Goal: Check status: Check status

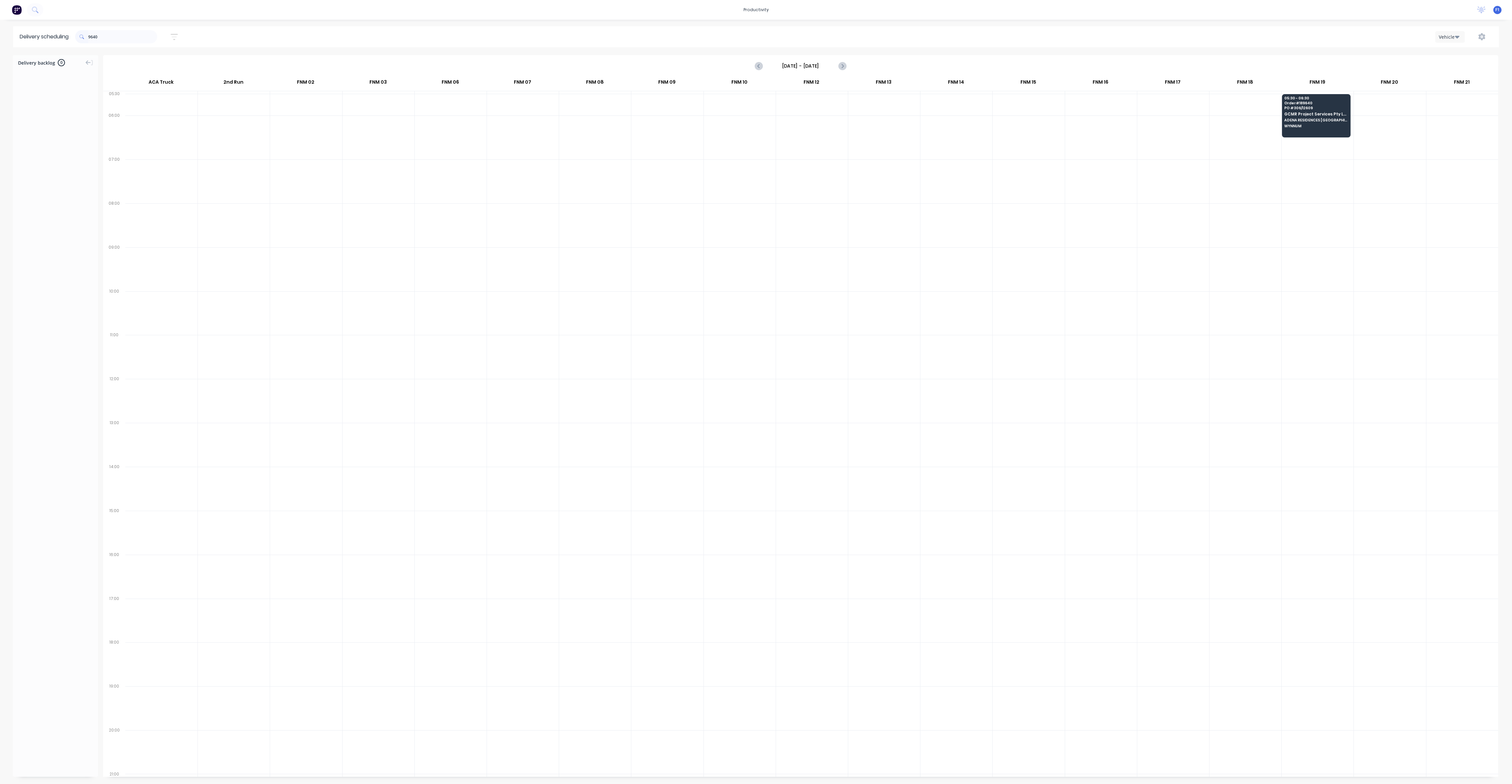
scroll to position [0, 1]
type input "9"
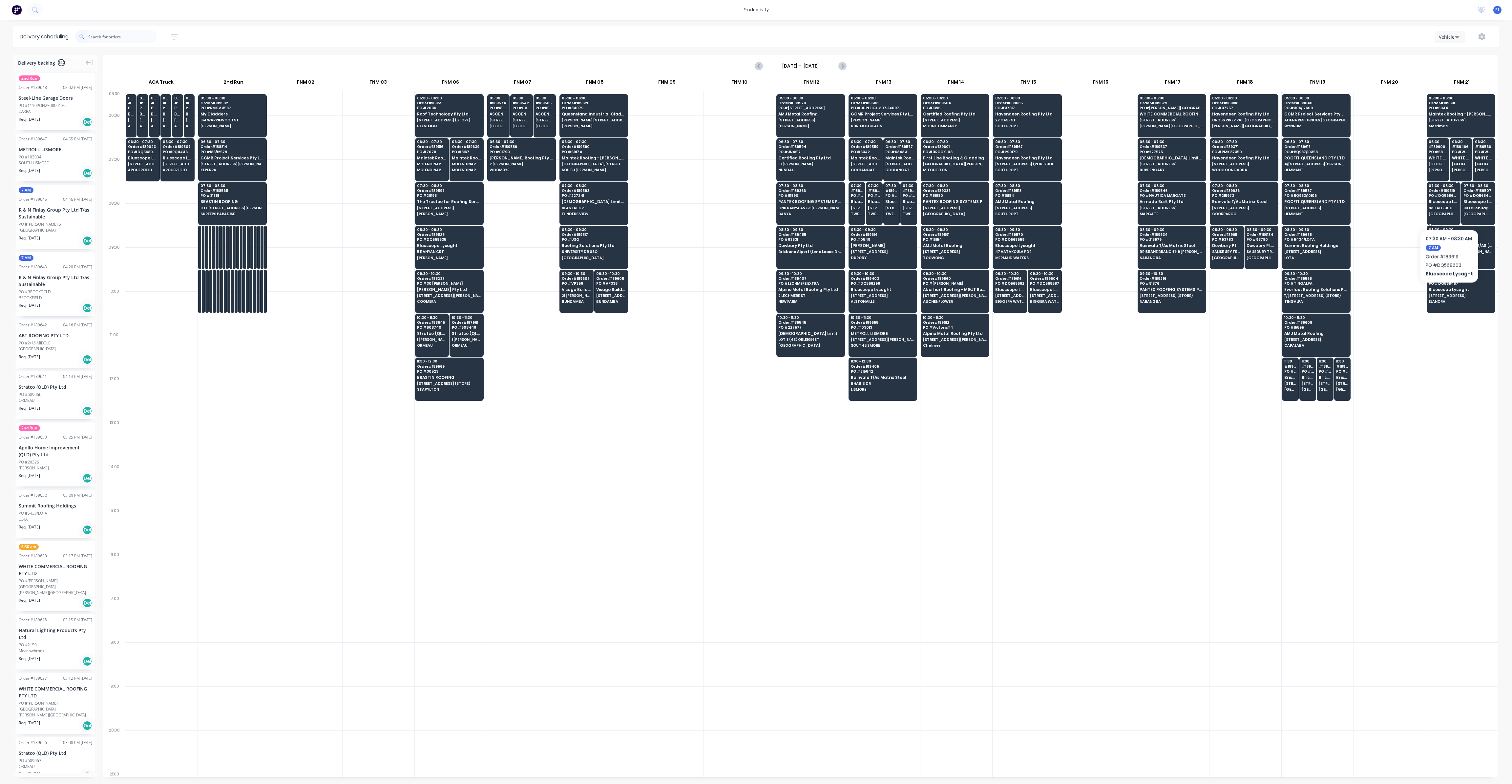
click at [1449, 209] on div "07:30 - 08:30 Order # 189619 PO # DQ568603 Bluescope Lysaght 93 TALLEBUDGERA [G…" at bounding box center [1443, 200] width 33 height 37
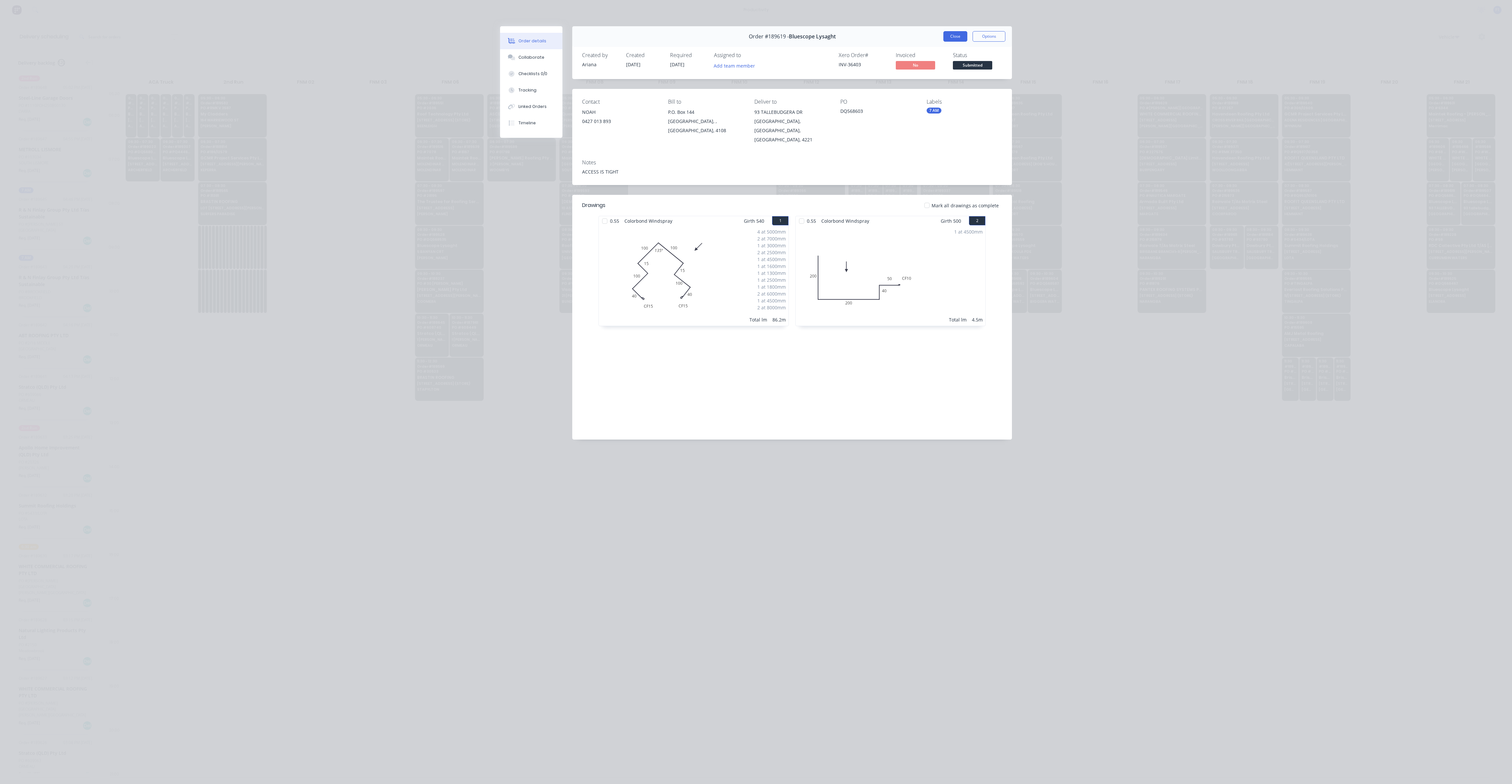
click at [949, 39] on button "Close" at bounding box center [955, 36] width 24 height 11
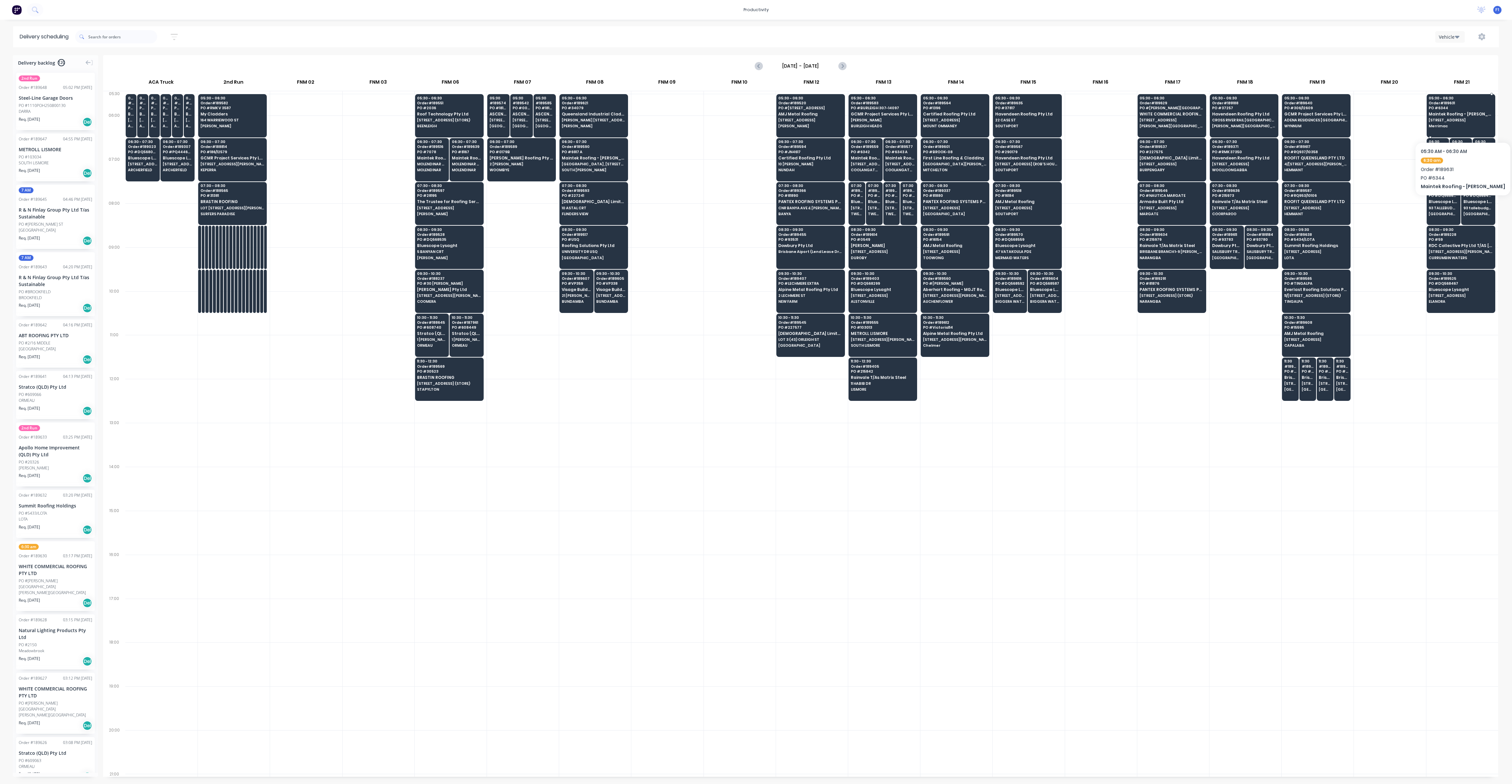
click at [1461, 122] on span "[STREET_ADDRESS]" at bounding box center [1460, 120] width 63 height 4
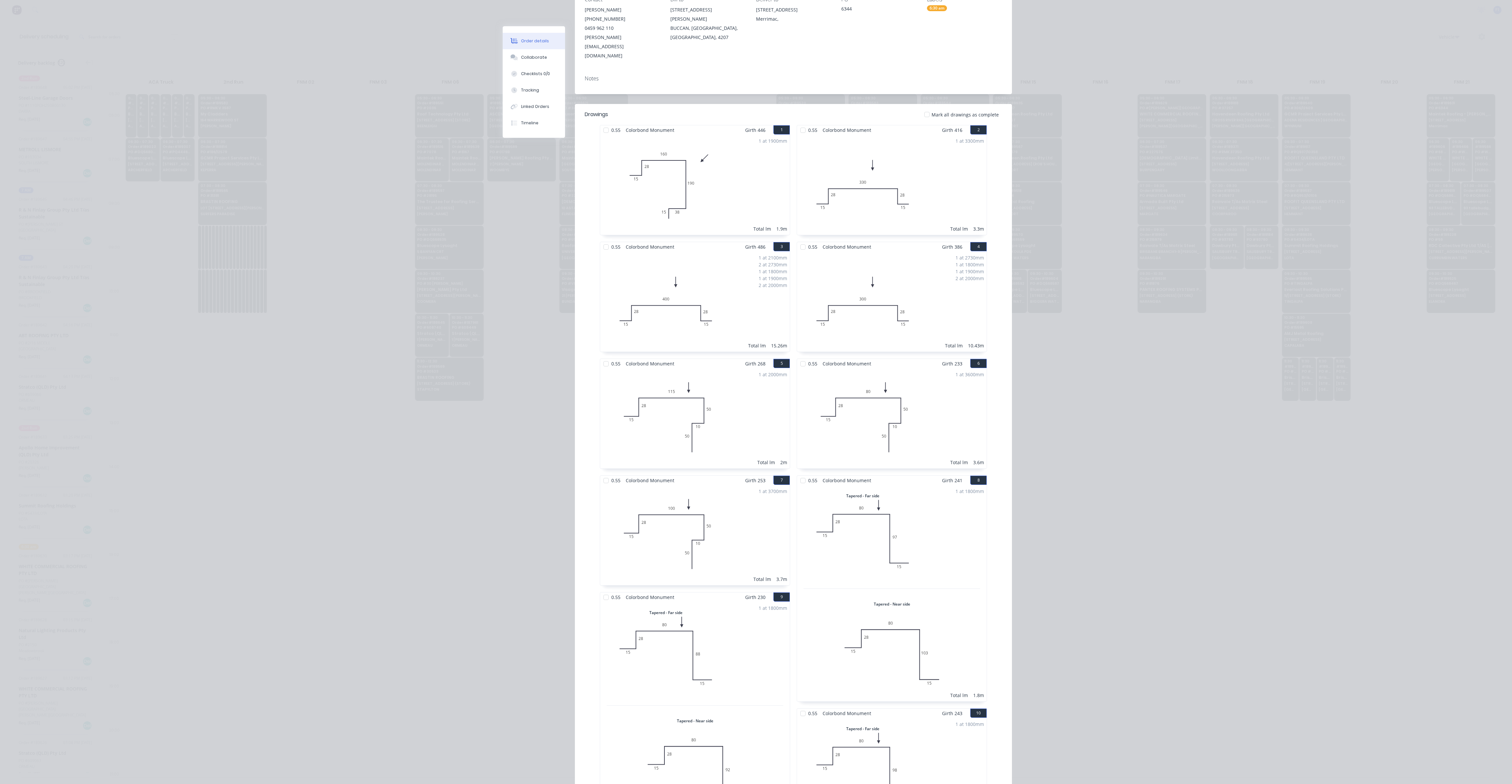
scroll to position [0, 0]
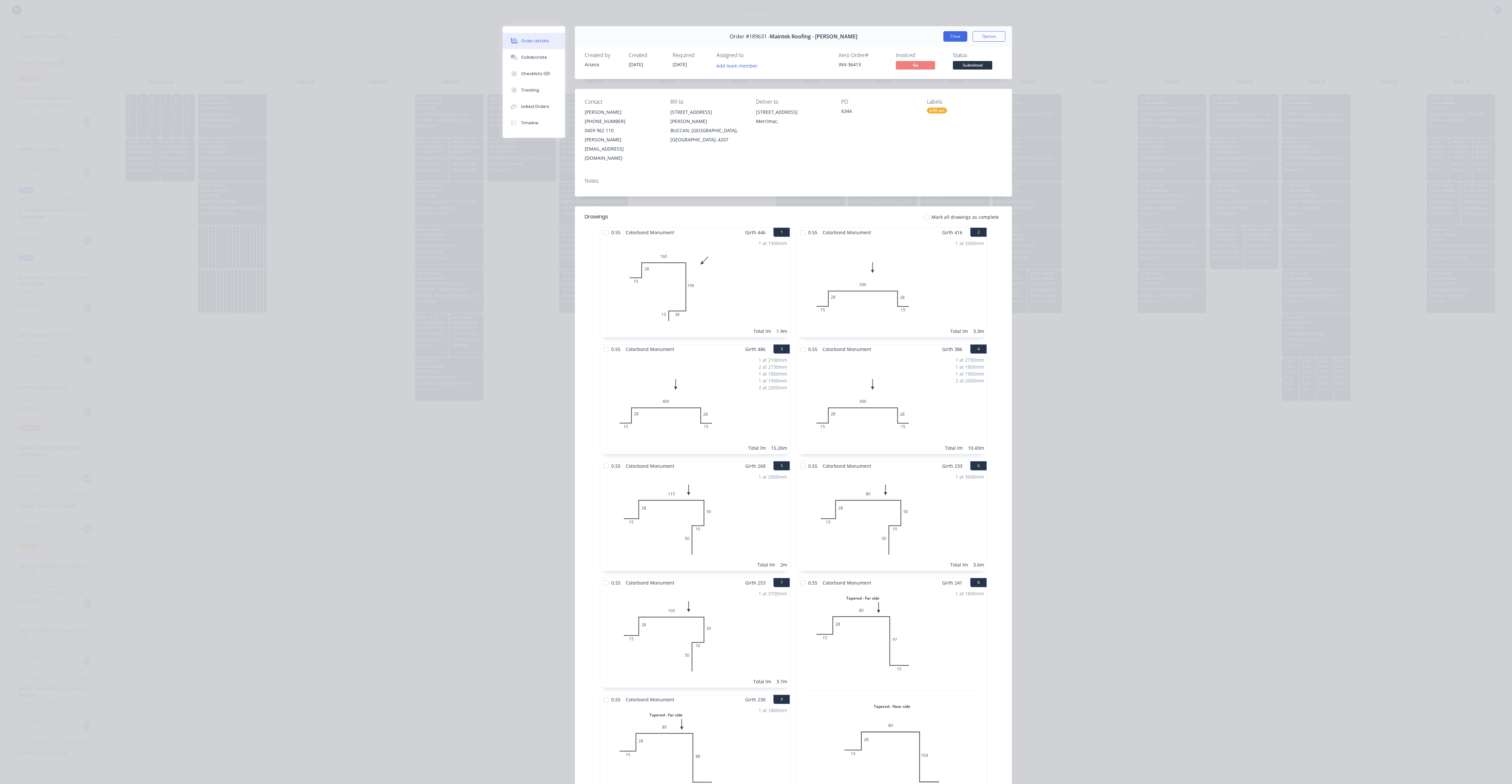
click at [954, 40] on button "Close" at bounding box center [955, 36] width 24 height 11
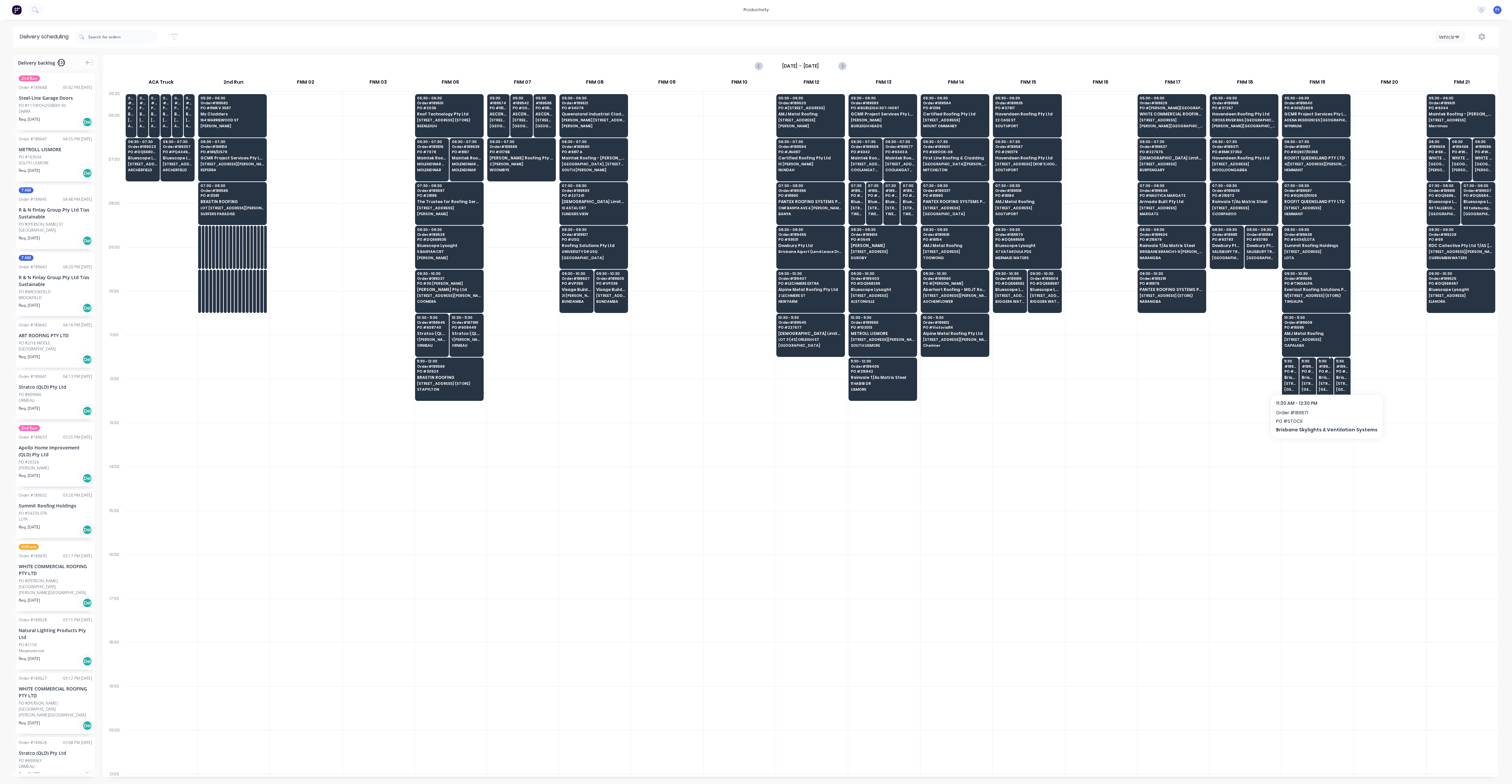
click at [1328, 369] on span "PO # STOCK" at bounding box center [1325, 371] width 12 height 4
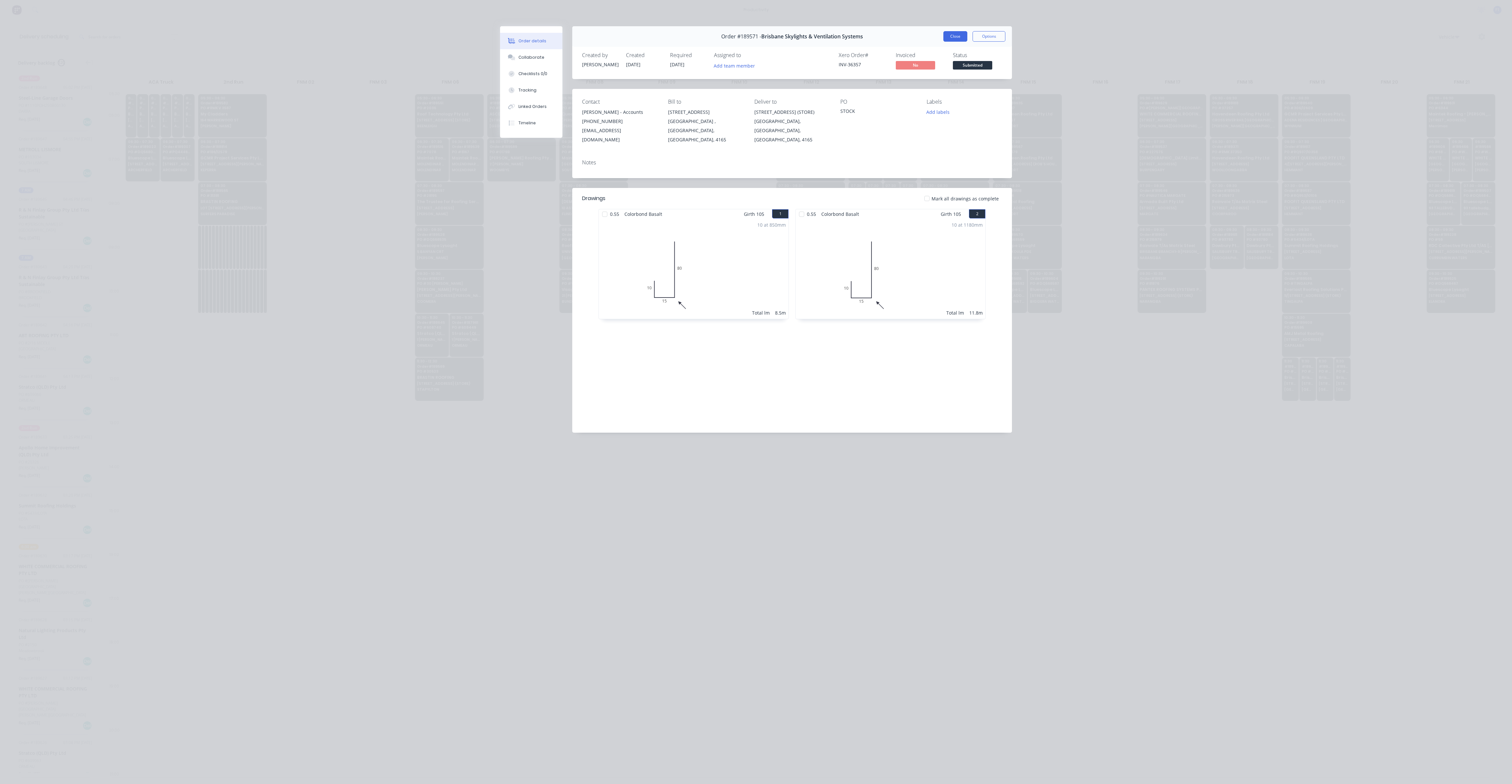
click at [960, 38] on button "Close" at bounding box center [955, 36] width 24 height 11
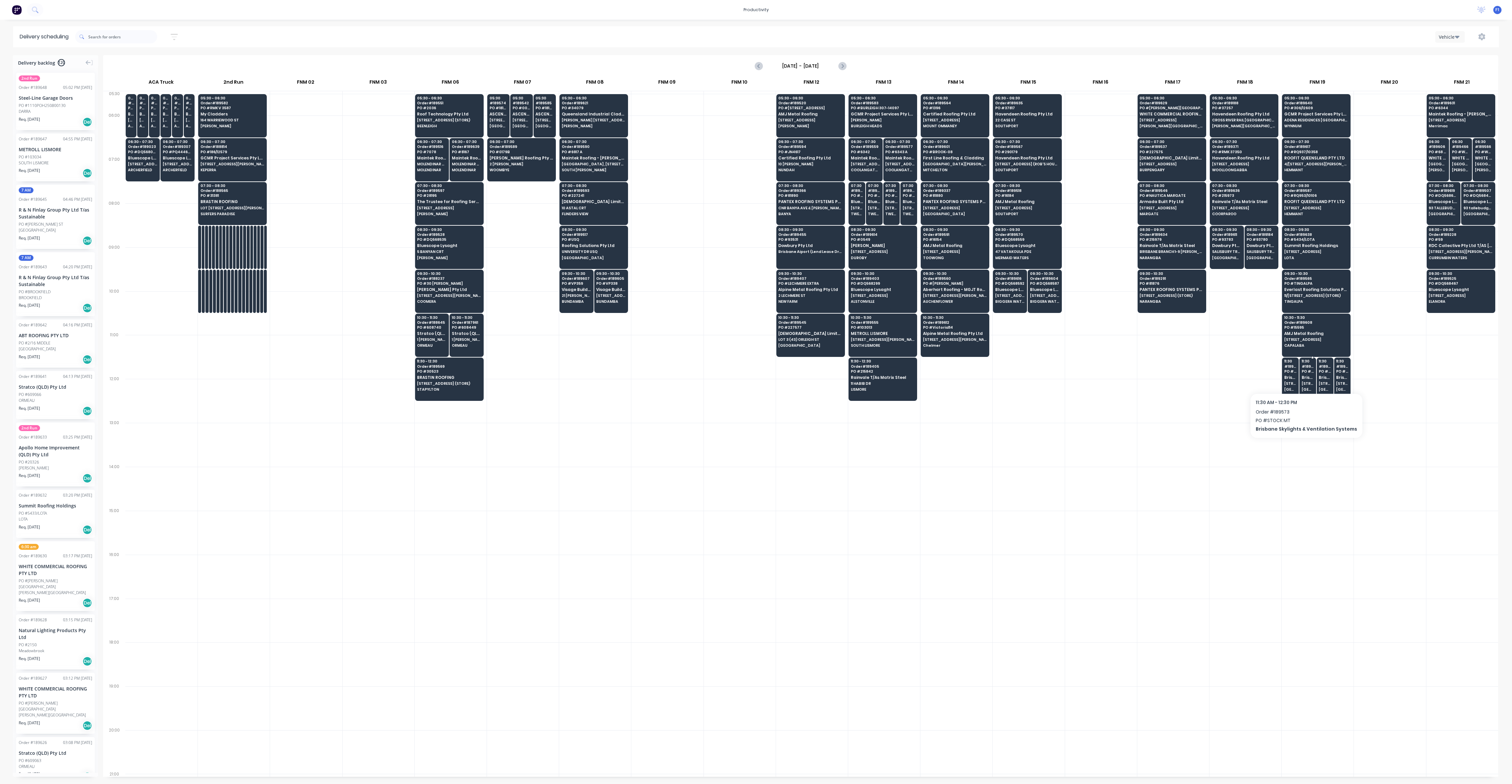
click at [1304, 376] on span "Brisbane Skylights & Ventilation Systems" at bounding box center [1308, 377] width 12 height 4
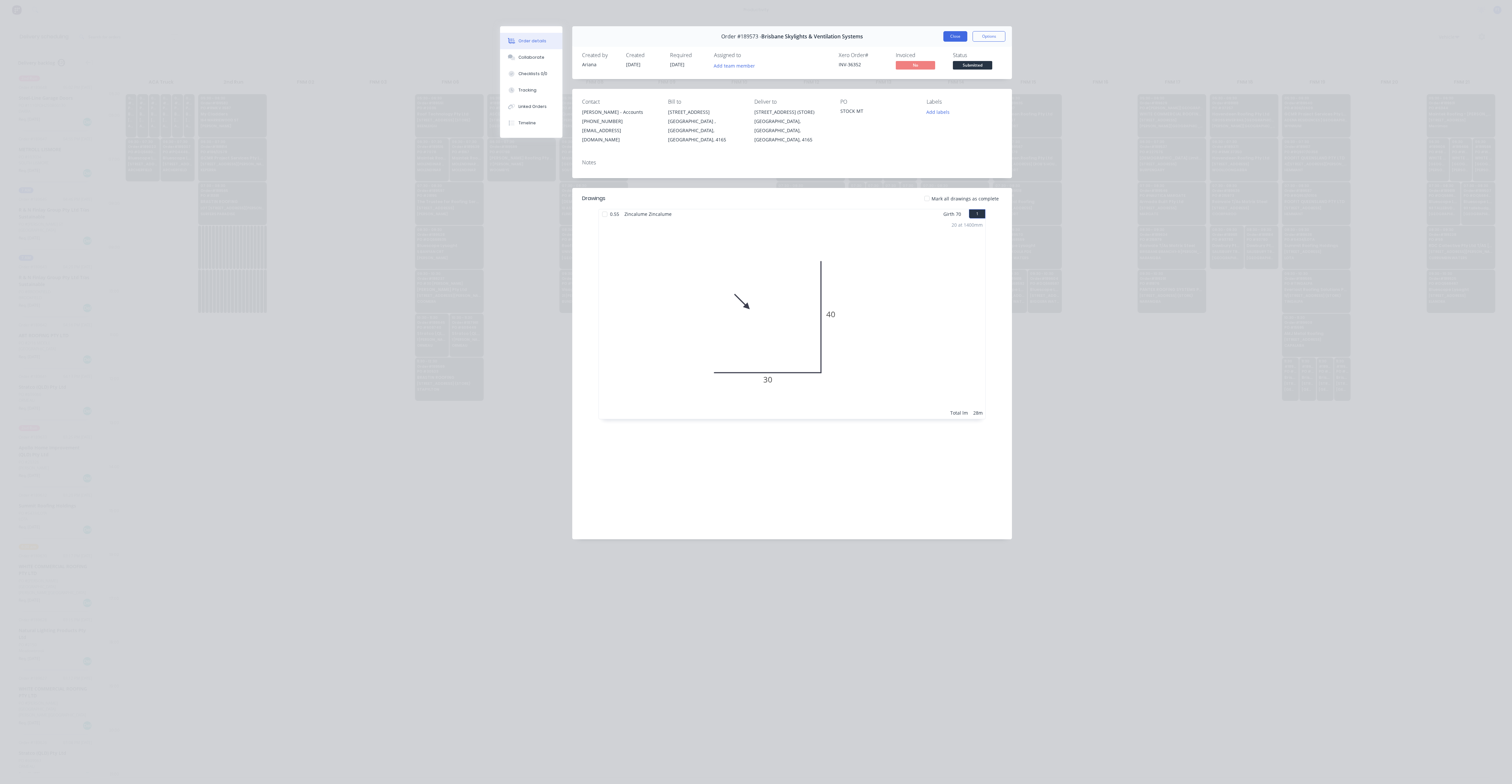
click at [944, 32] on button "Close" at bounding box center [955, 36] width 24 height 11
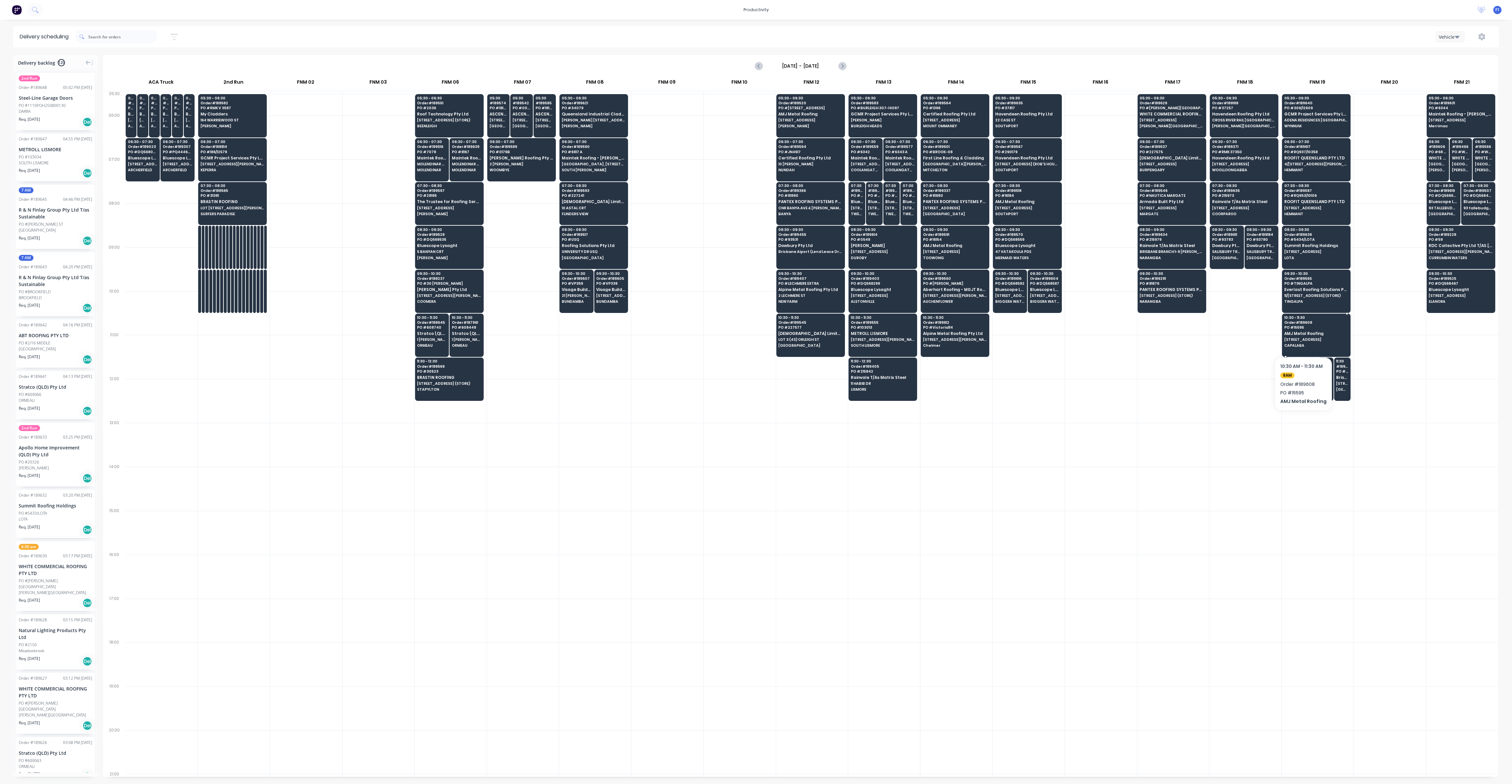
click at [1304, 334] on div "10:30 - 11:30 Order # 189608 PO # 15595 AMJ Metal Roofing [STREET_ADDRESS] CAPA…" at bounding box center [1317, 332] width 68 height 37
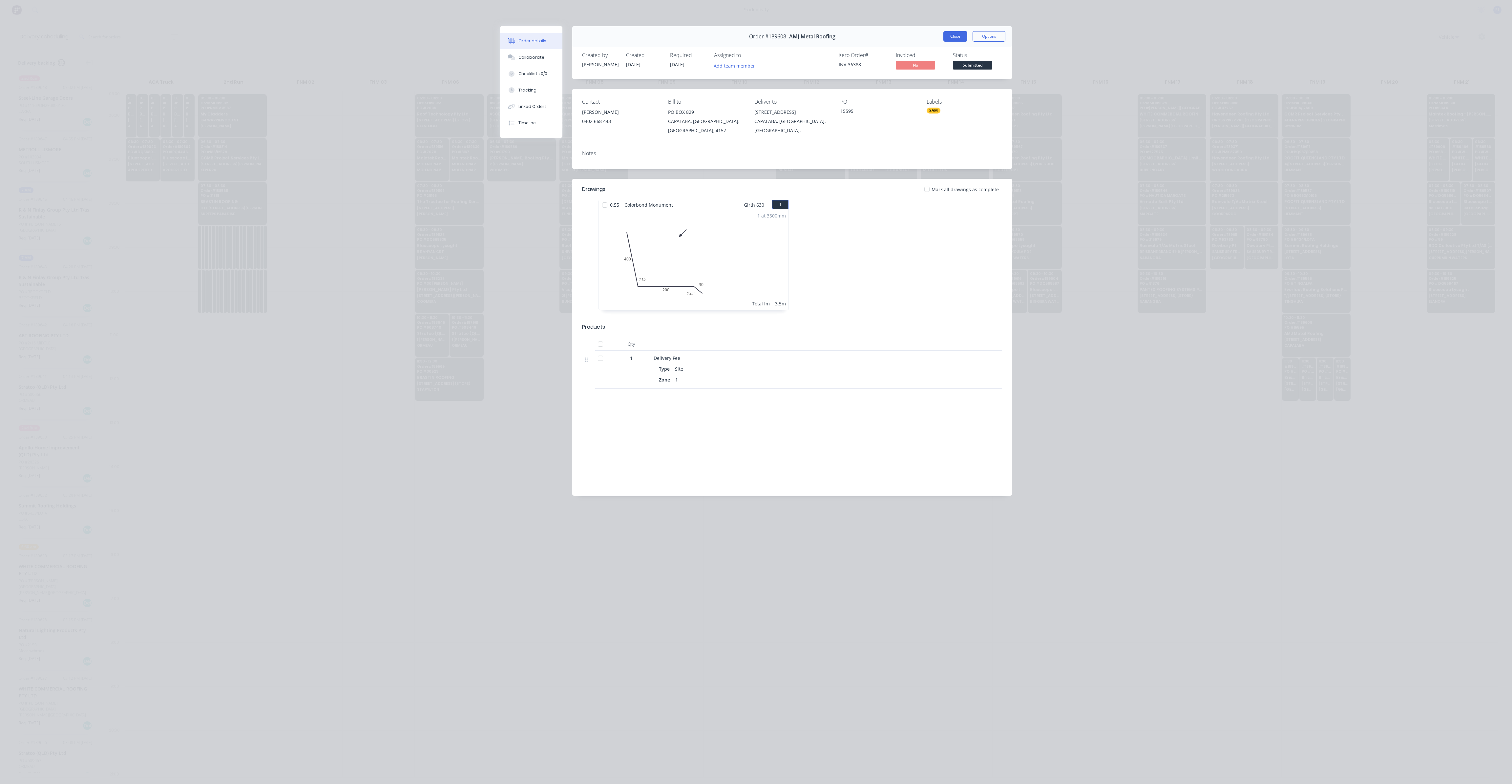
click at [950, 38] on button "Close" at bounding box center [955, 36] width 24 height 11
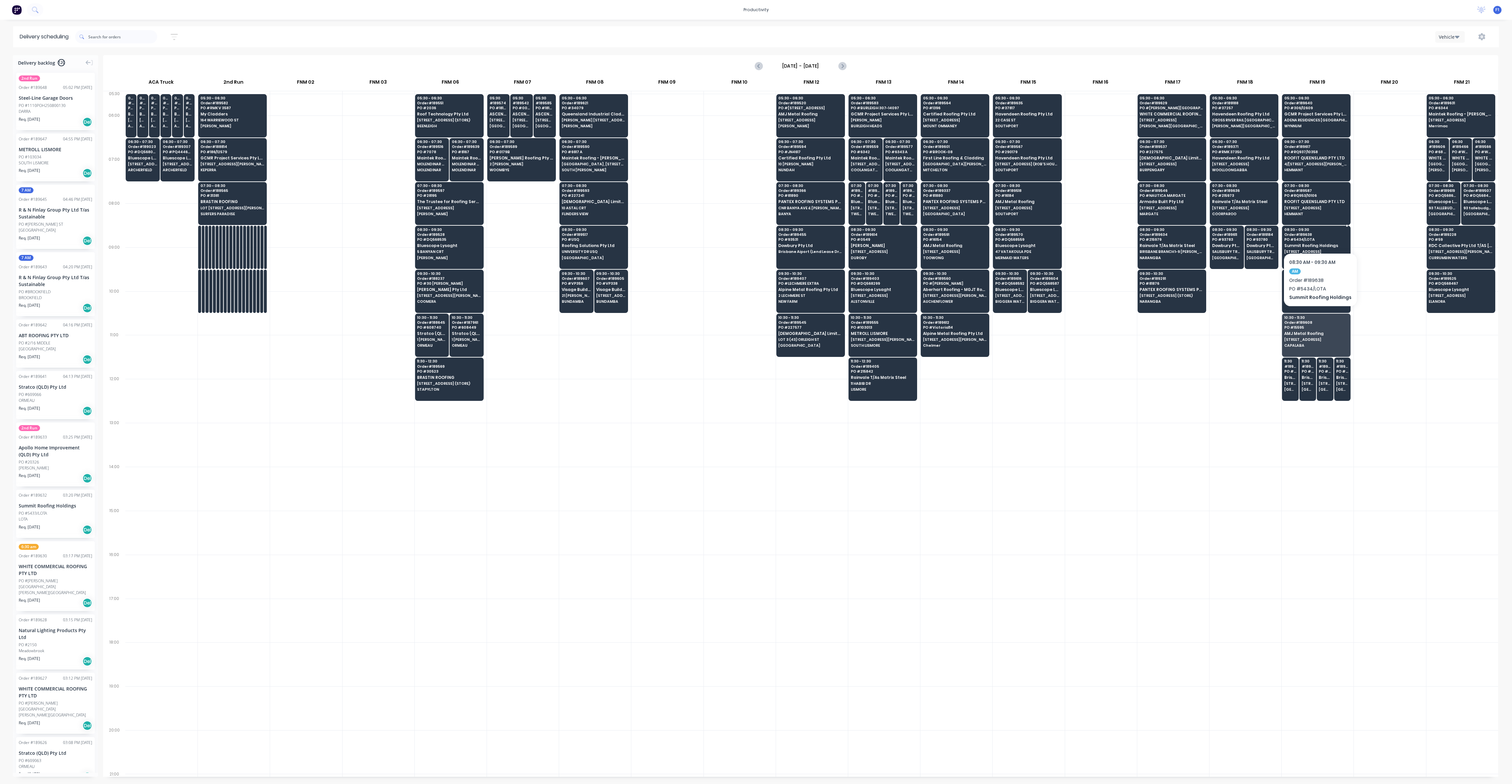
click at [1318, 233] on span "Order # 189638" at bounding box center [1316, 234] width 63 height 4
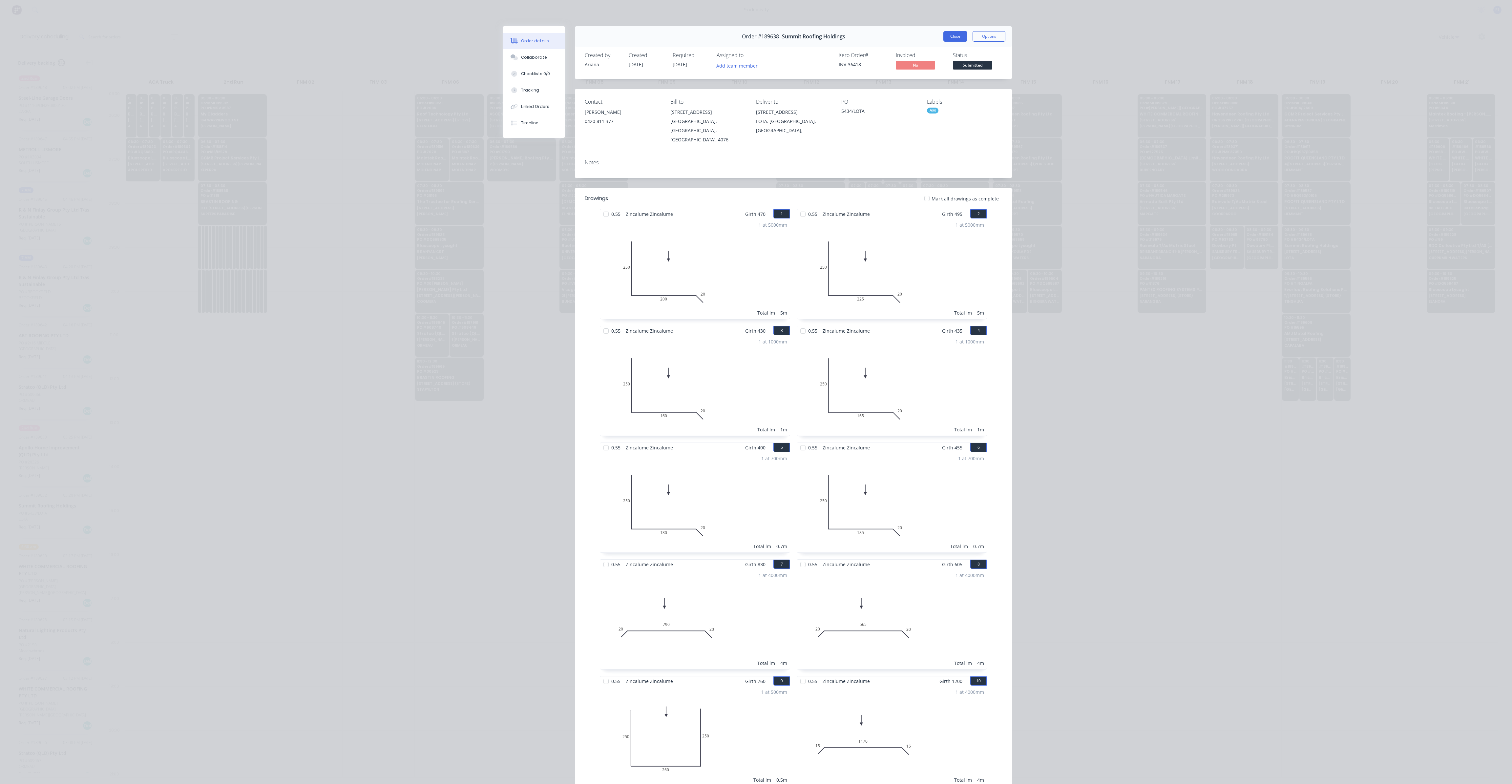
click at [957, 34] on button "Close" at bounding box center [955, 36] width 24 height 11
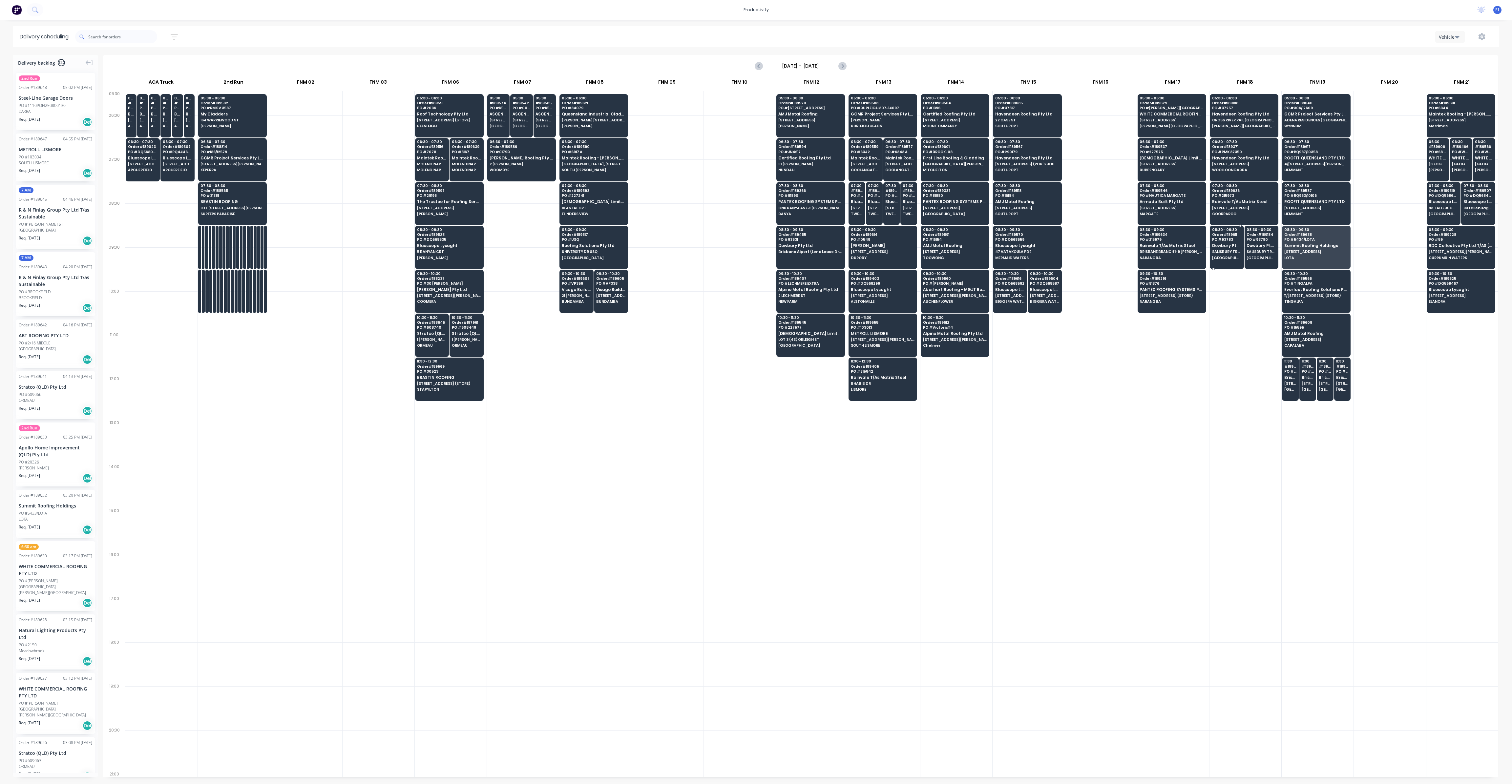
click at [1231, 238] on span "PO # 93783" at bounding box center [1227, 239] width 29 height 4
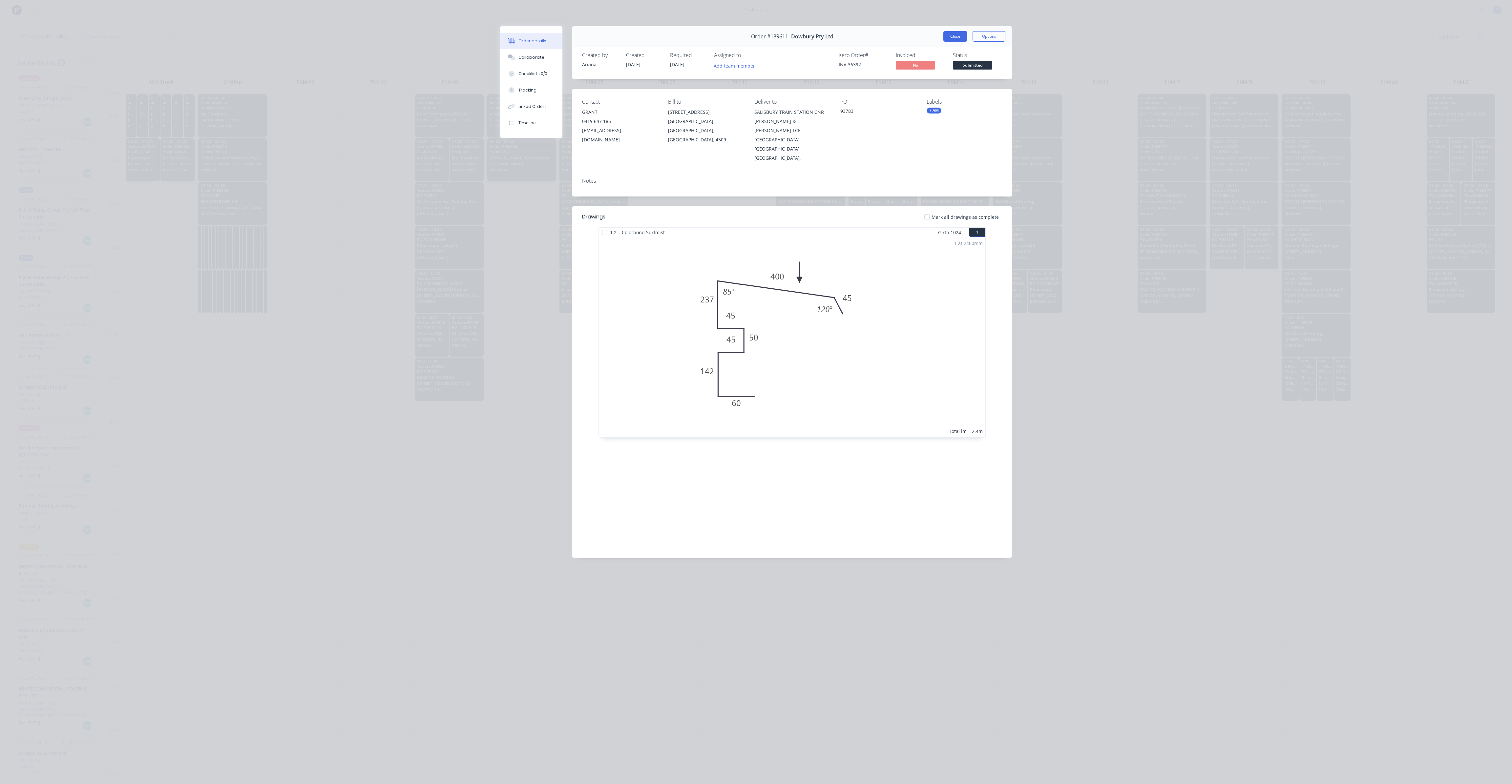
click at [946, 38] on button "Close" at bounding box center [955, 36] width 24 height 11
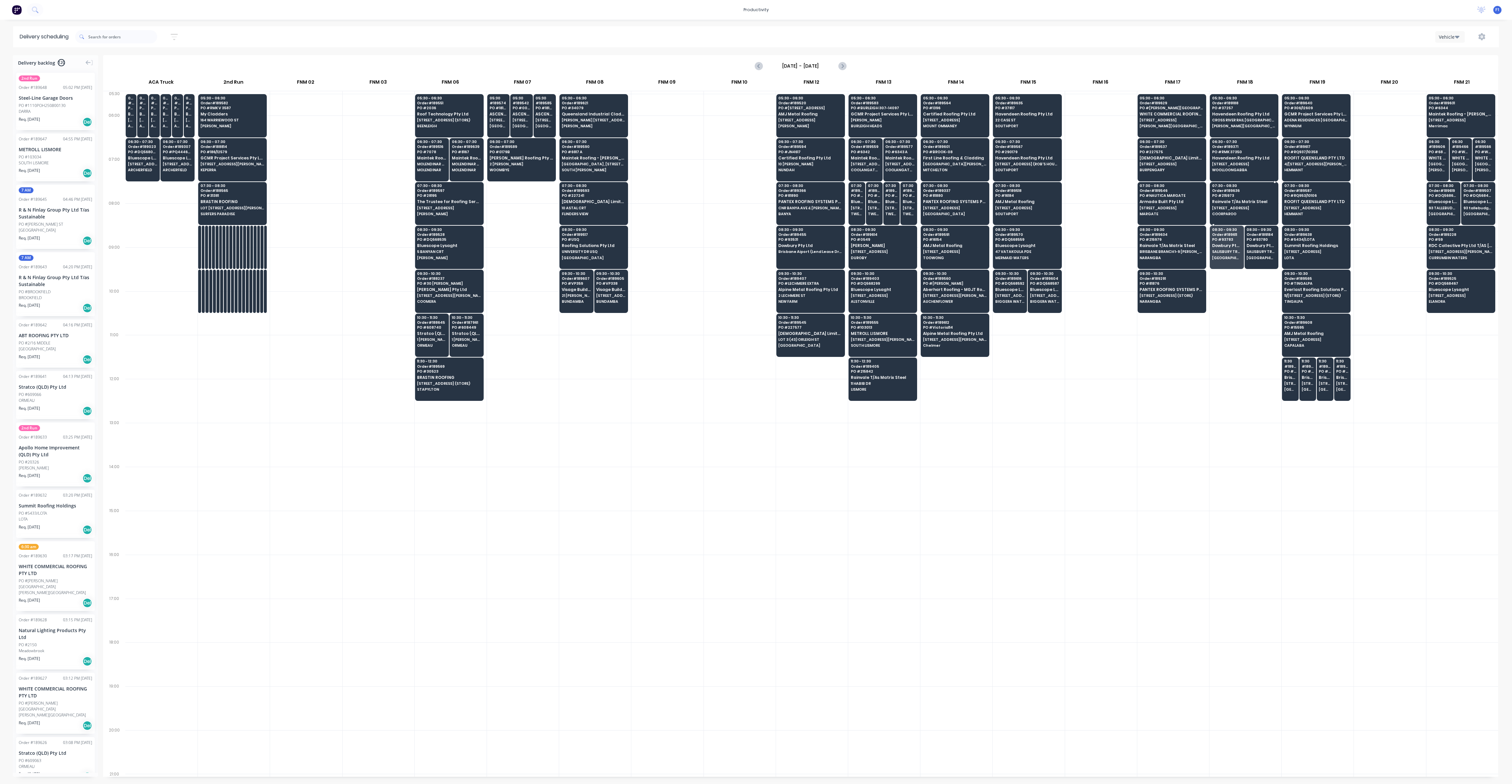
click at [1238, 191] on span "Order # 189636" at bounding box center [1244, 190] width 63 height 4
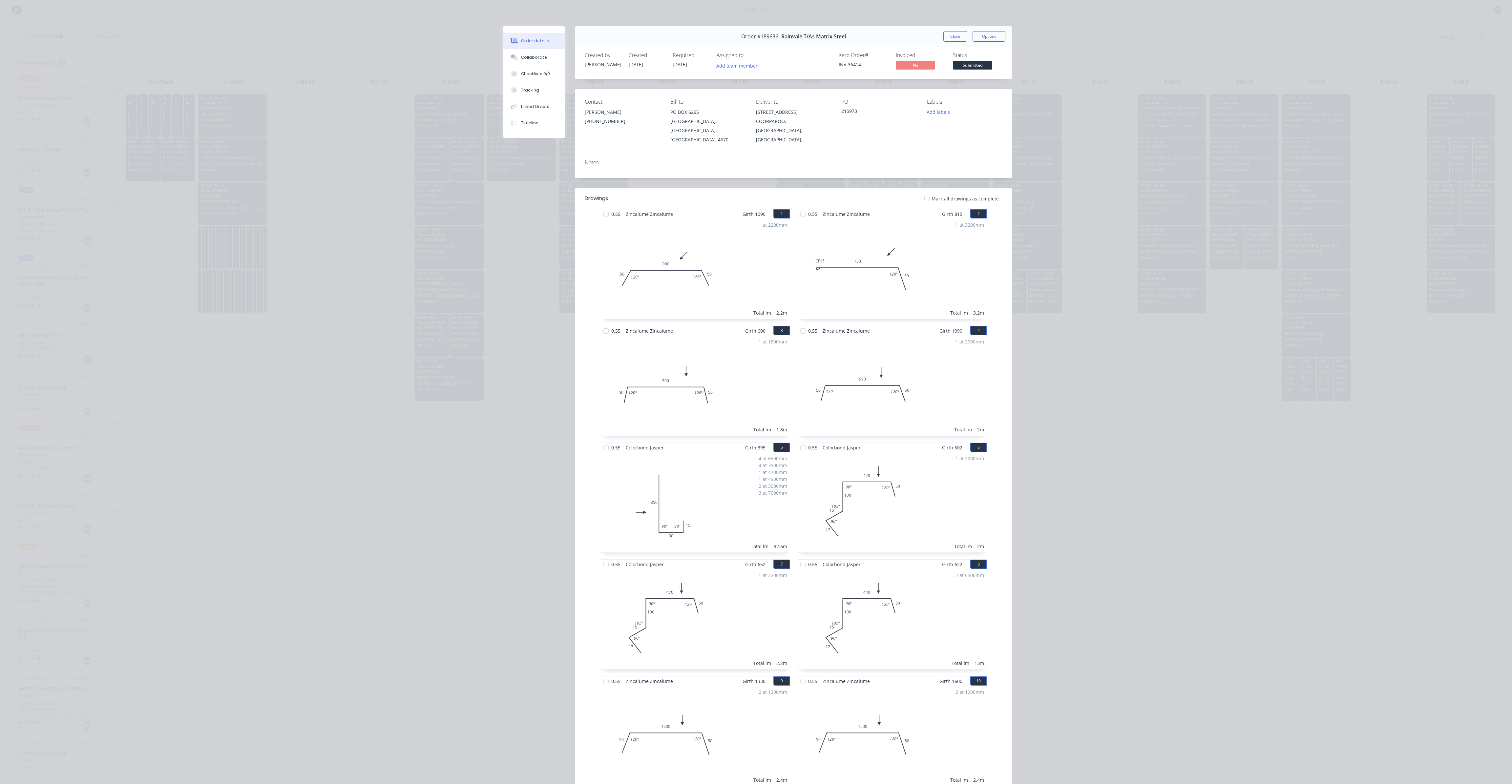
drag, startPoint x: 947, startPoint y: 33, endPoint x: 919, endPoint y: 232, distance: 201.0
click at [947, 33] on button "Close" at bounding box center [955, 36] width 24 height 11
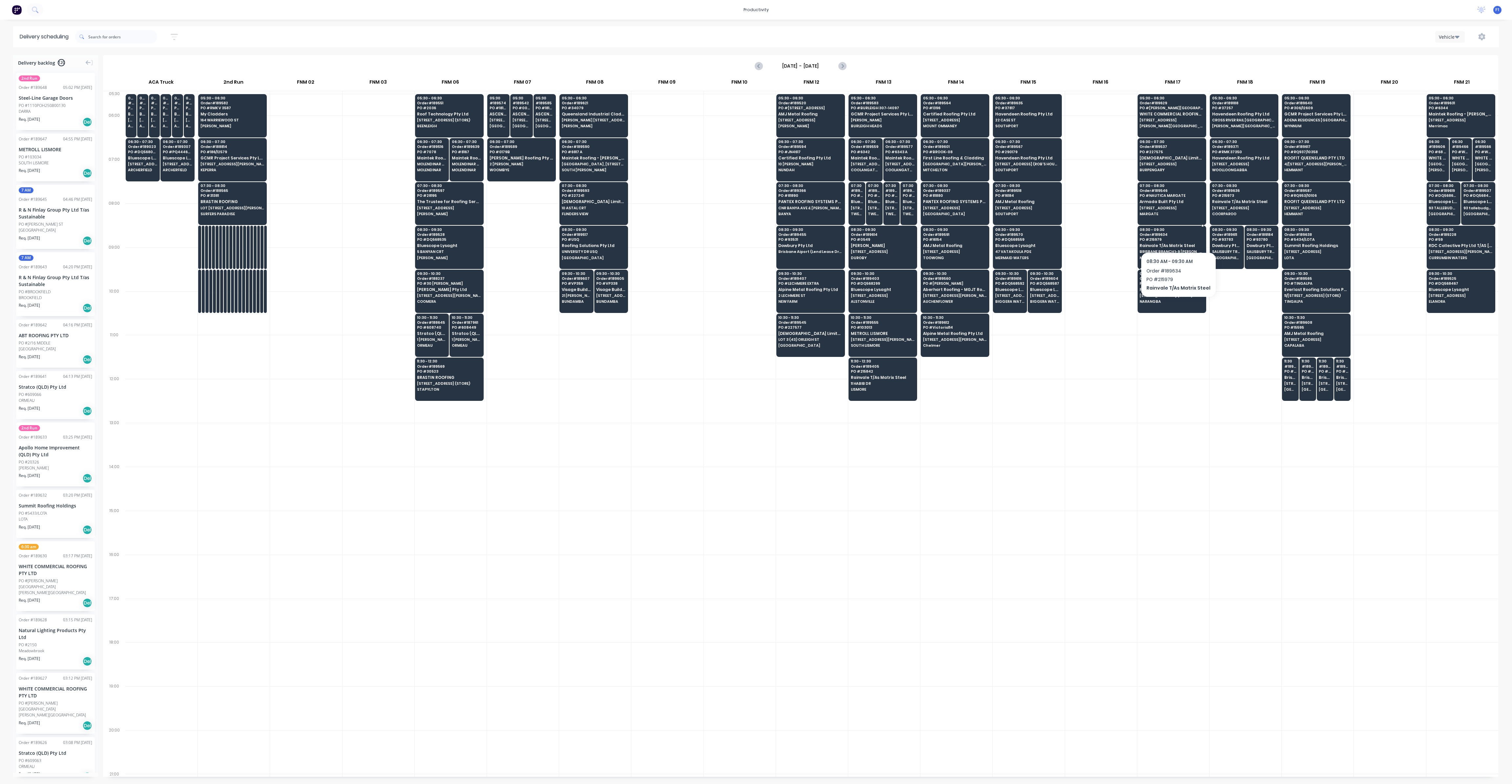
click at [1176, 235] on span "Order # 189634" at bounding box center [1172, 234] width 63 height 4
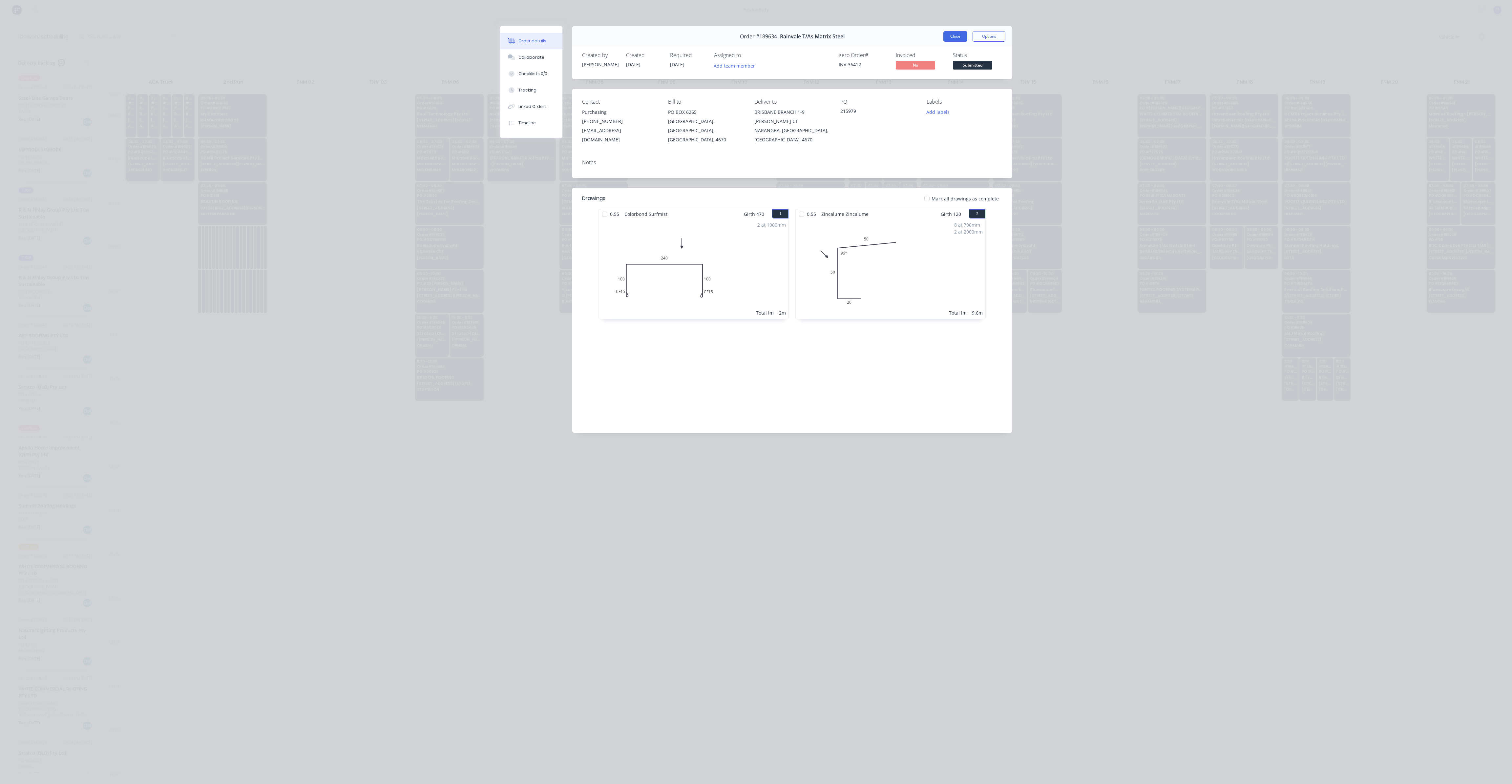
click at [962, 40] on button "Close" at bounding box center [955, 36] width 24 height 11
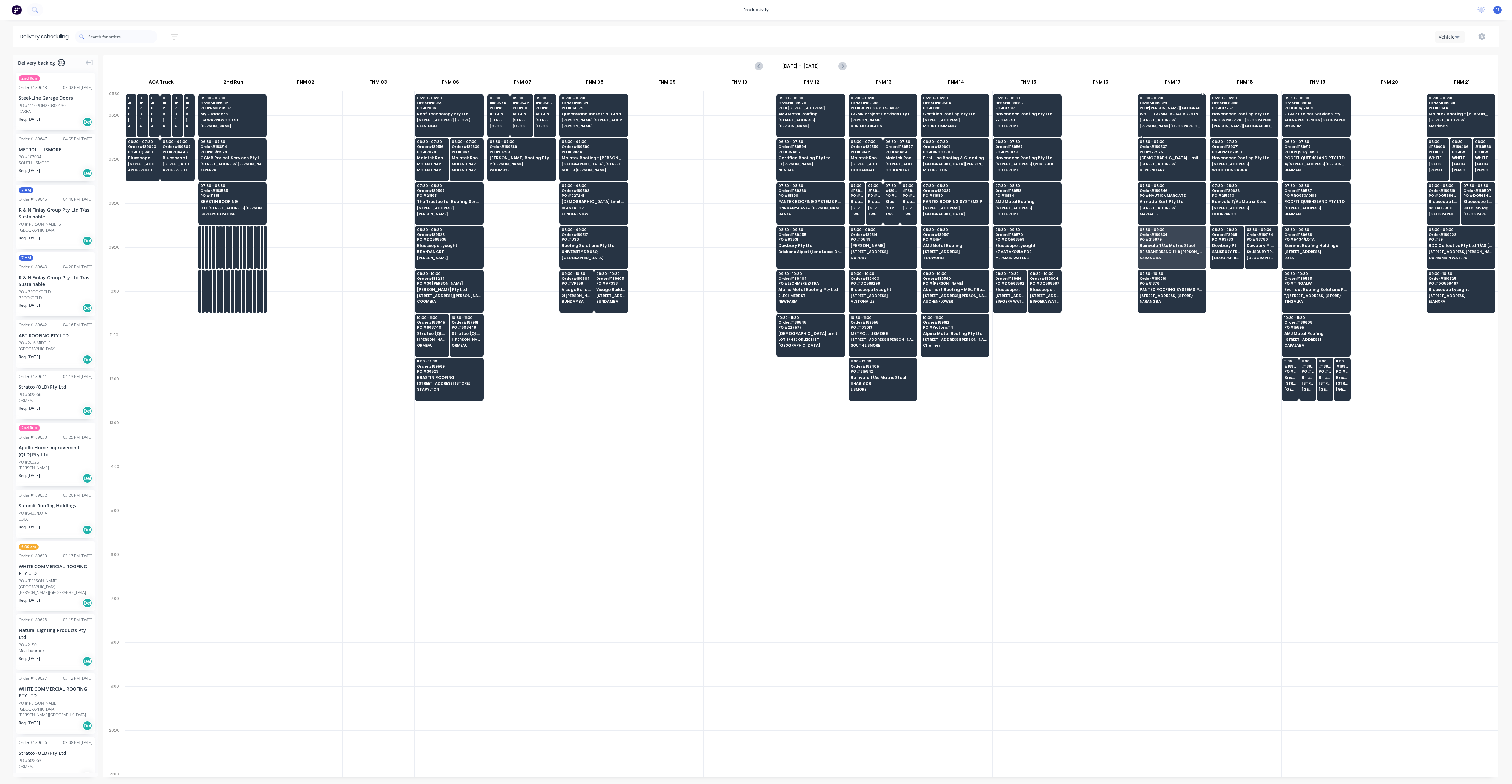
click at [1171, 103] on span "Order # 189629" at bounding box center [1172, 103] width 63 height 4
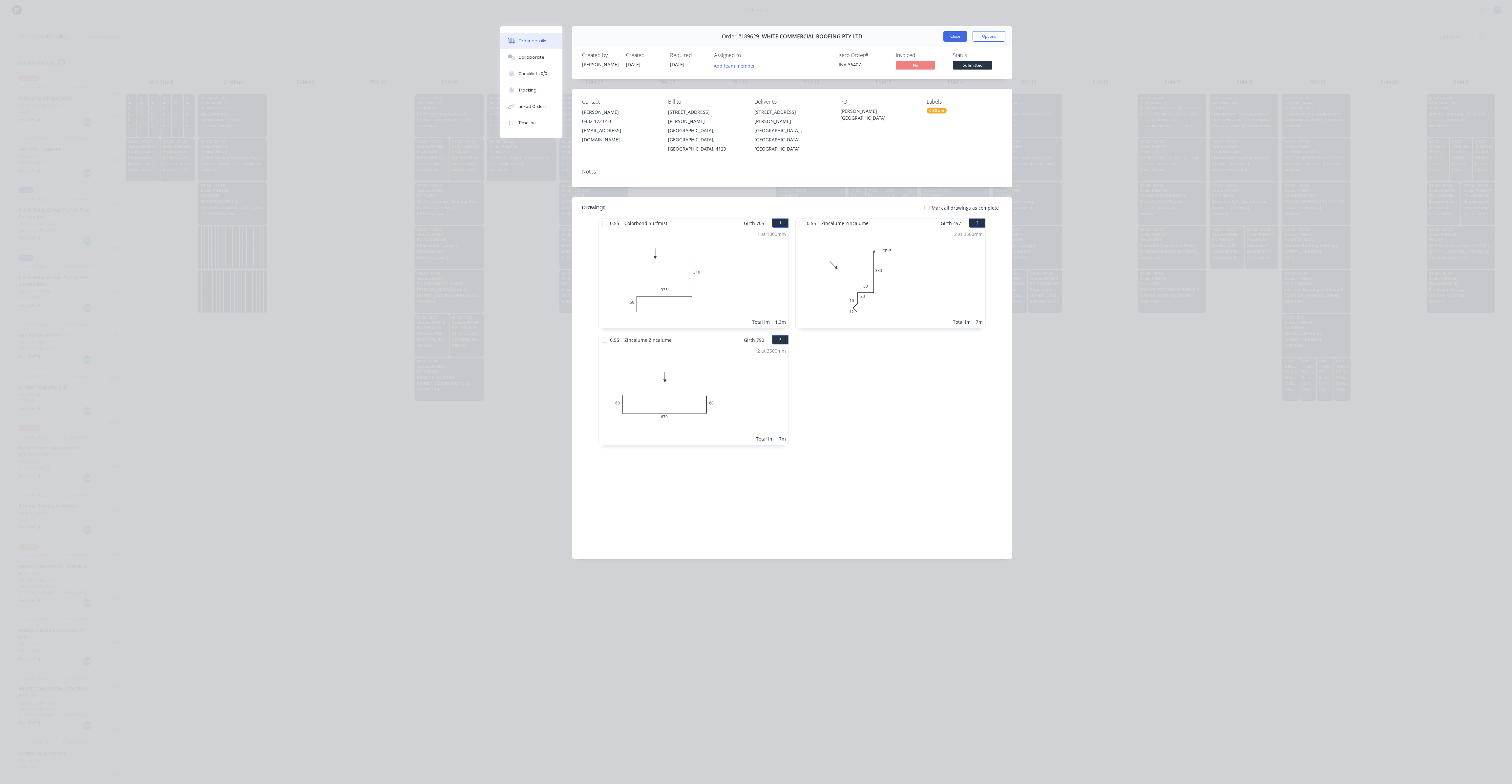
click at [957, 41] on button "Close" at bounding box center [955, 36] width 24 height 11
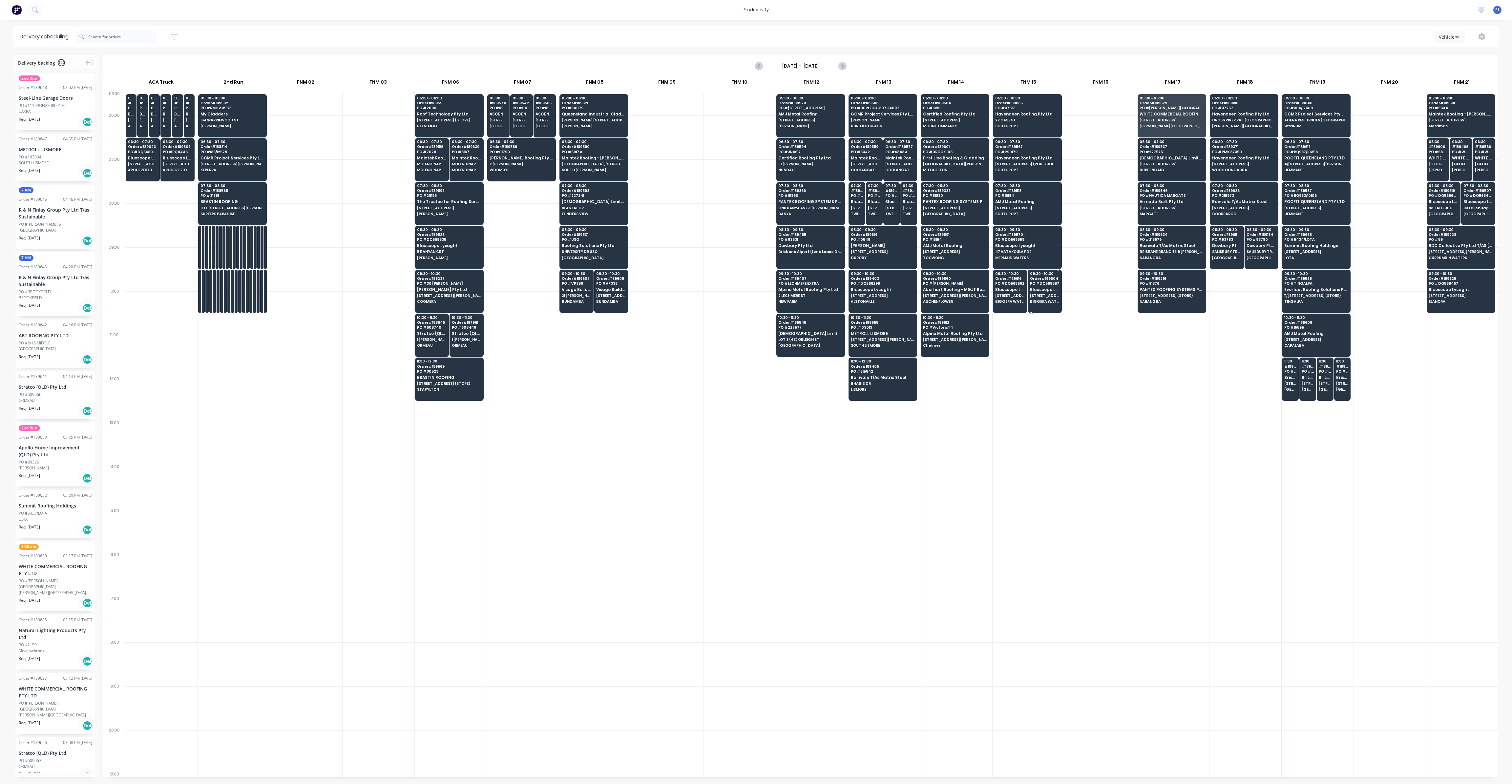
click at [1040, 276] on span "Order # 189604" at bounding box center [1045, 278] width 29 height 4
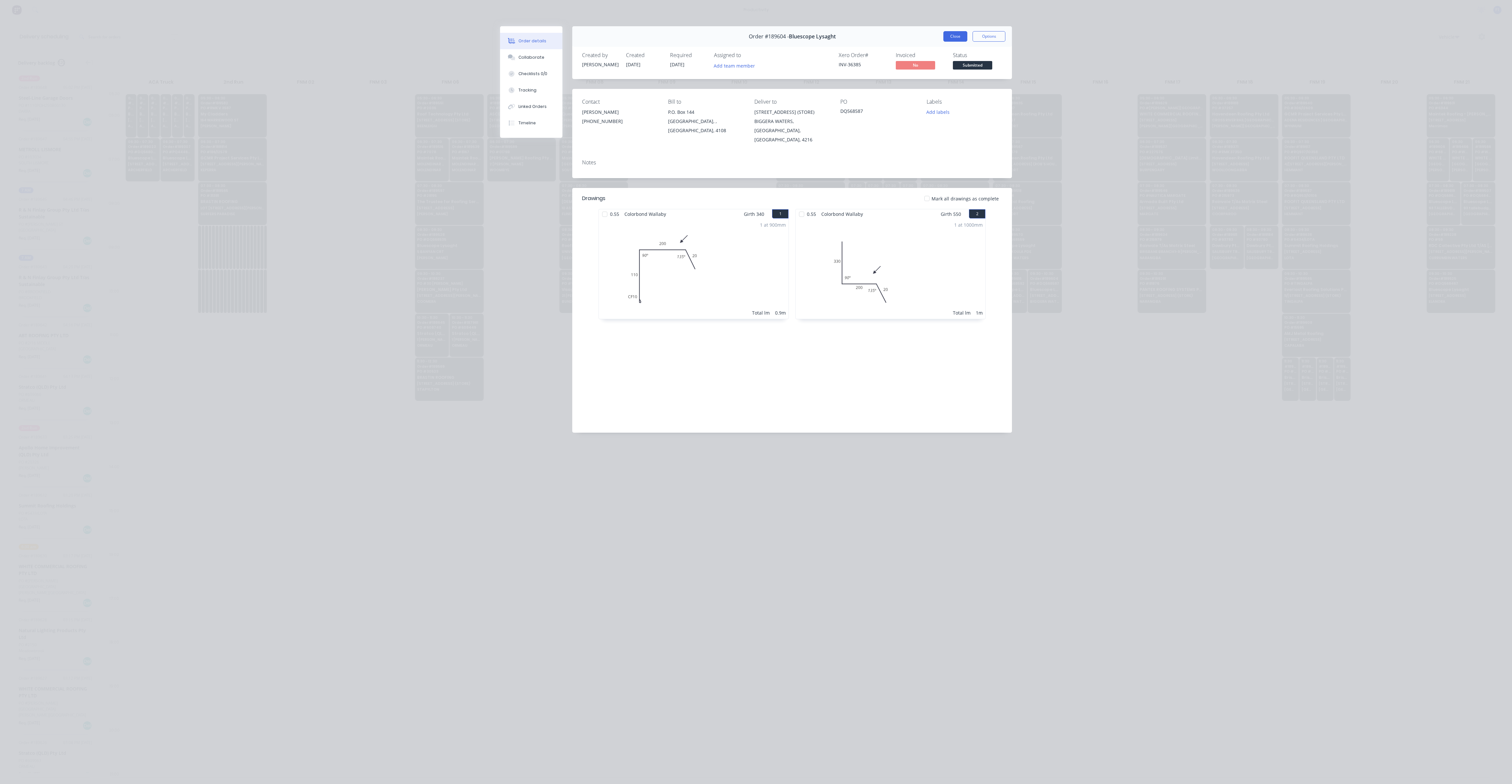
click at [950, 32] on button "Close" at bounding box center [955, 36] width 24 height 11
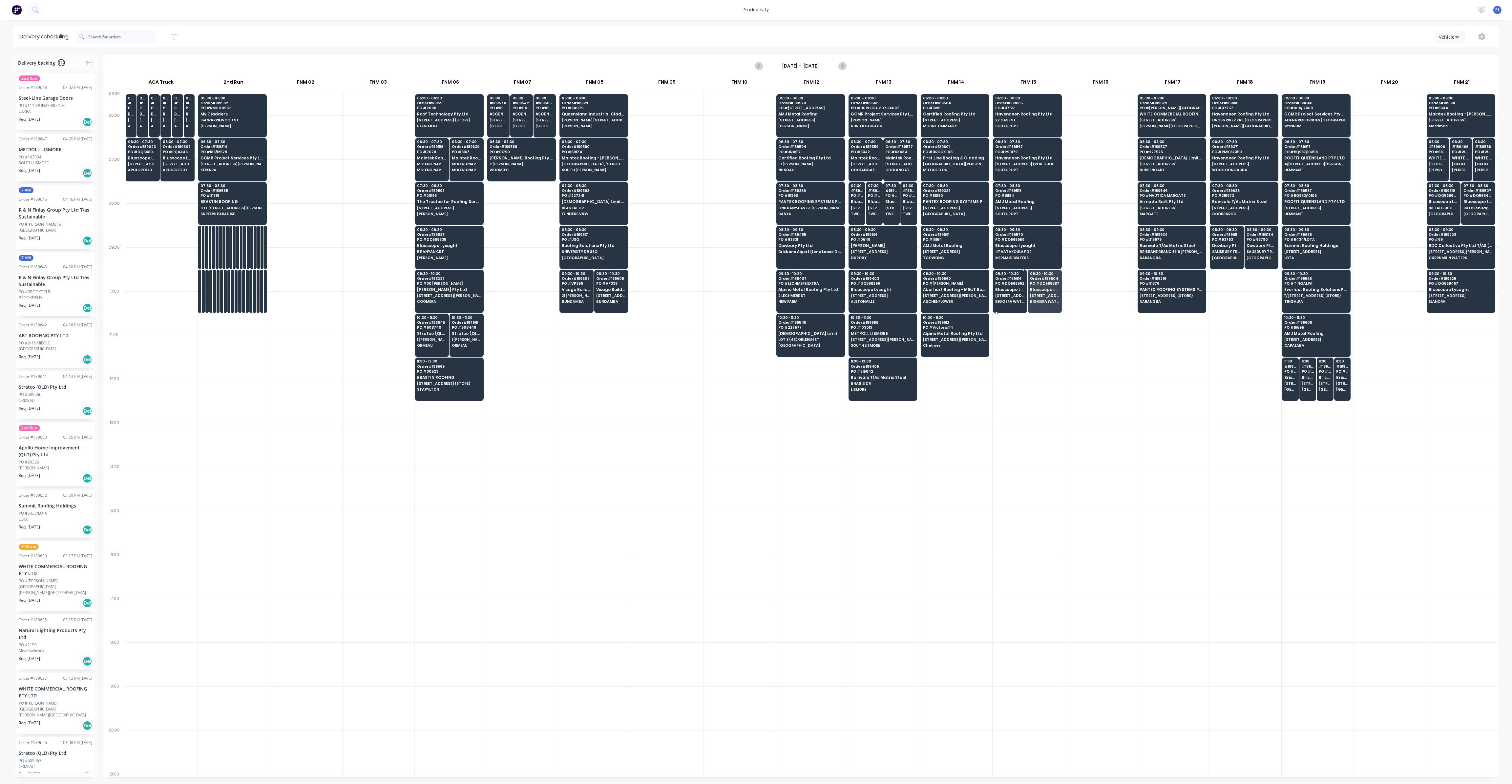
click at [1017, 276] on span "Order # 189616" at bounding box center [1010, 278] width 29 height 4
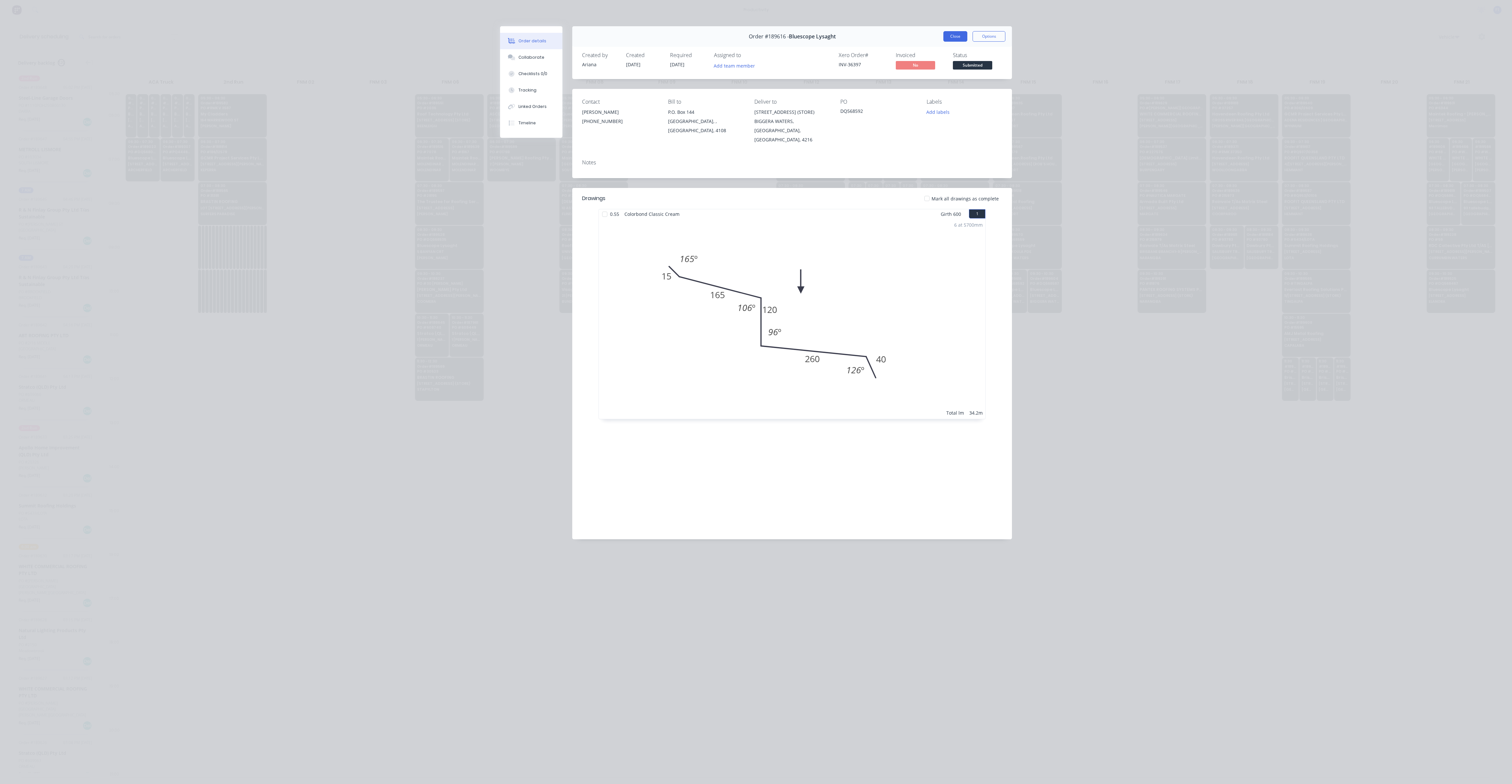
click at [960, 38] on button "Close" at bounding box center [955, 36] width 24 height 11
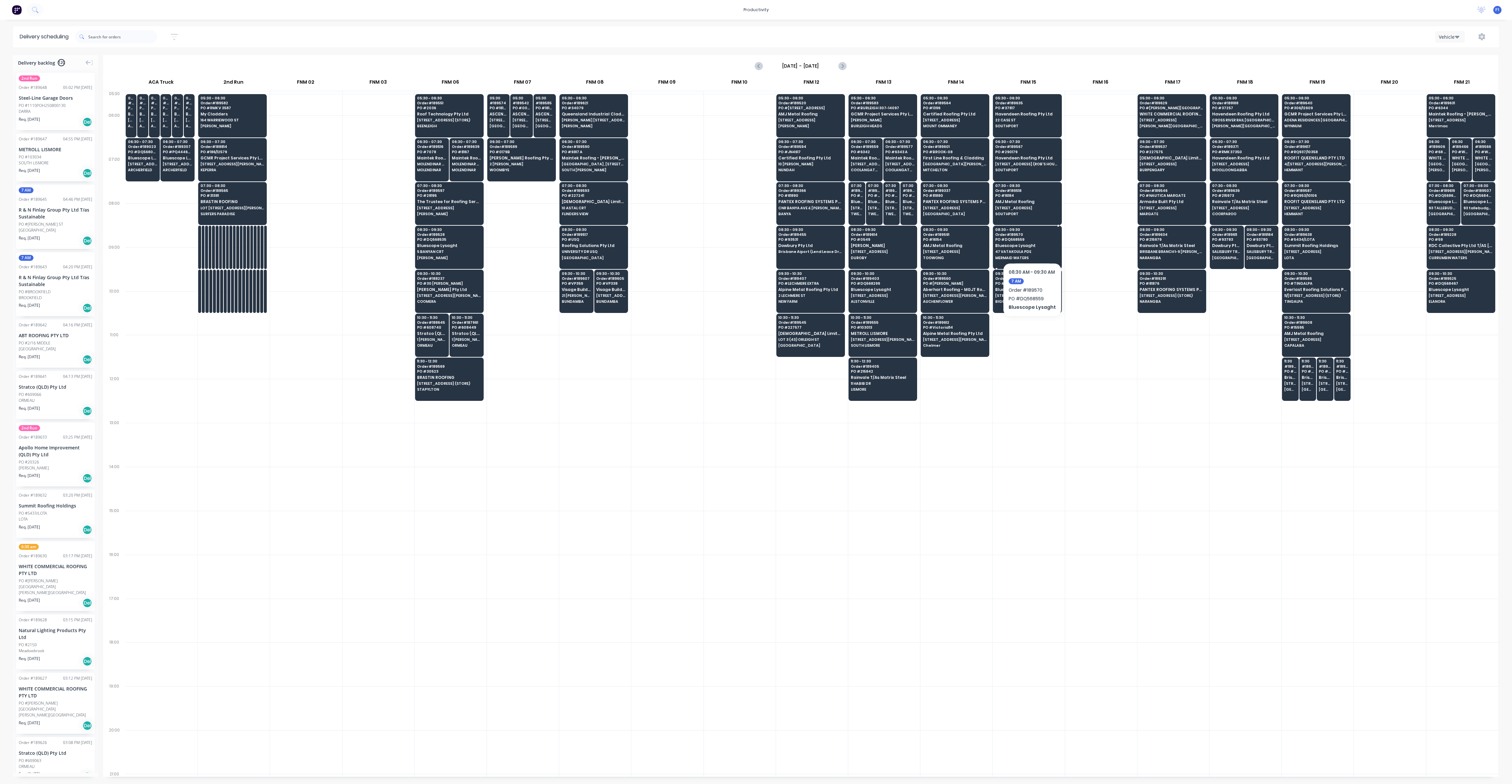
click at [1031, 244] on span "Bluescope Lysaght" at bounding box center [1027, 245] width 63 height 4
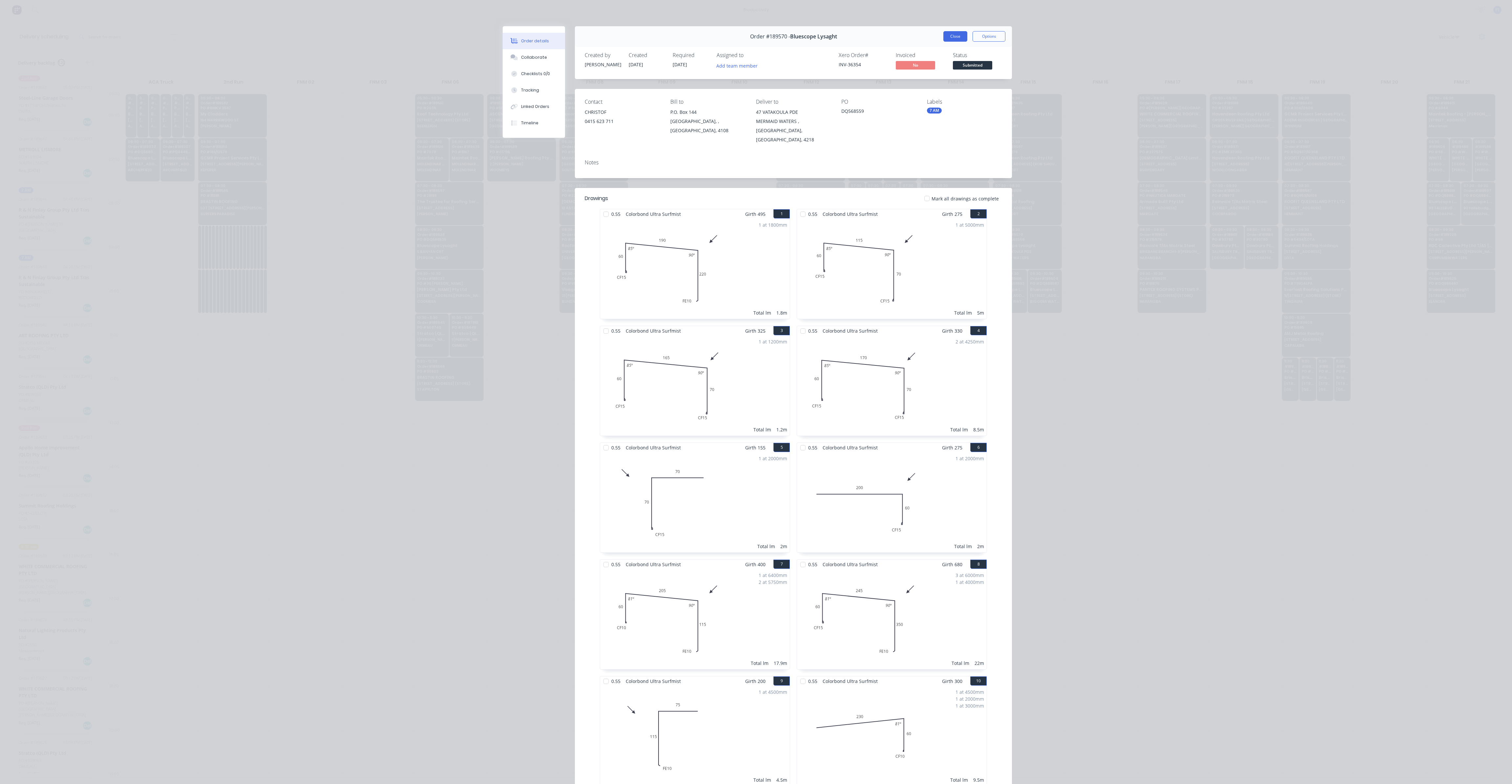
click at [954, 38] on button "Close" at bounding box center [955, 36] width 24 height 11
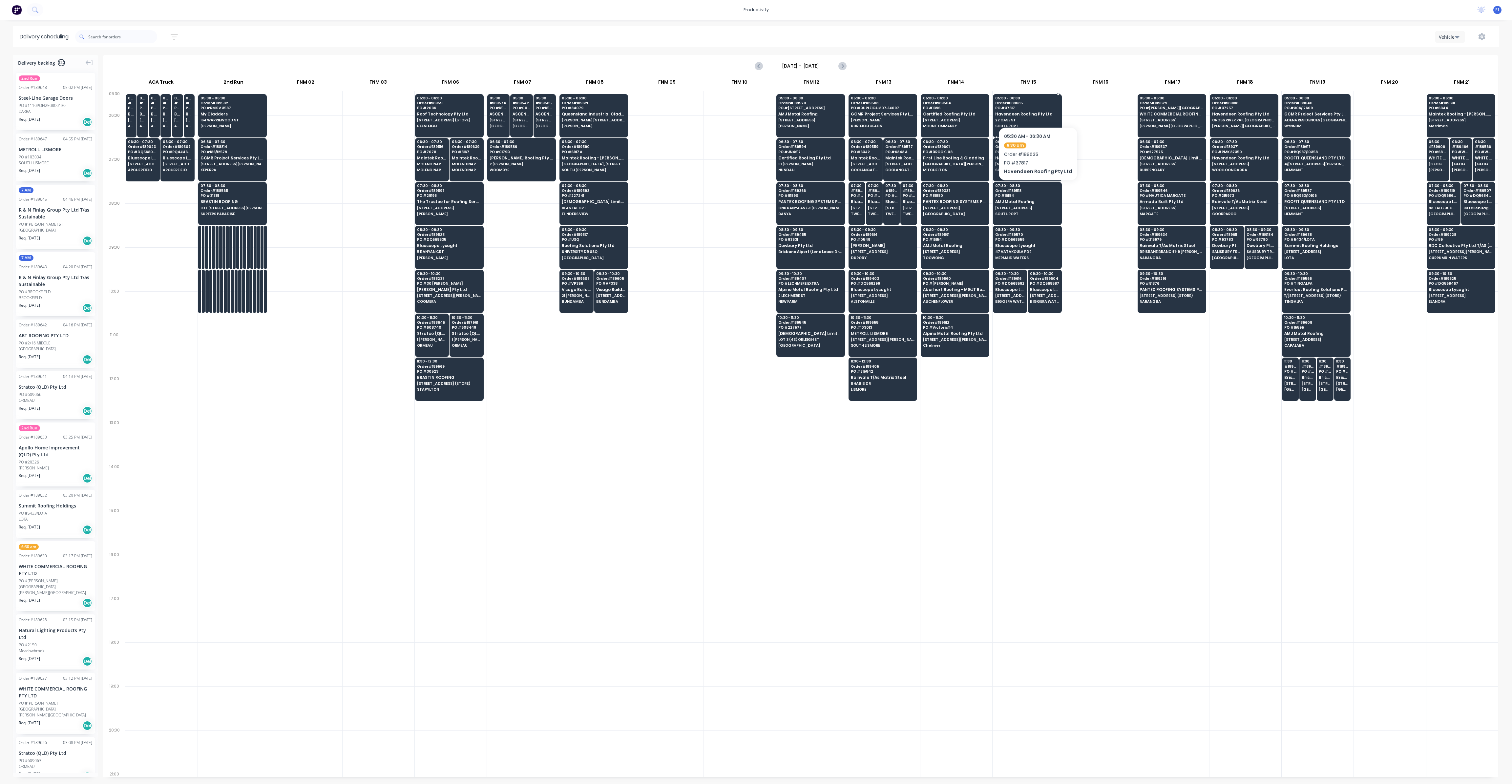
click at [1035, 107] on span "PO # 37817" at bounding box center [1027, 108] width 63 height 4
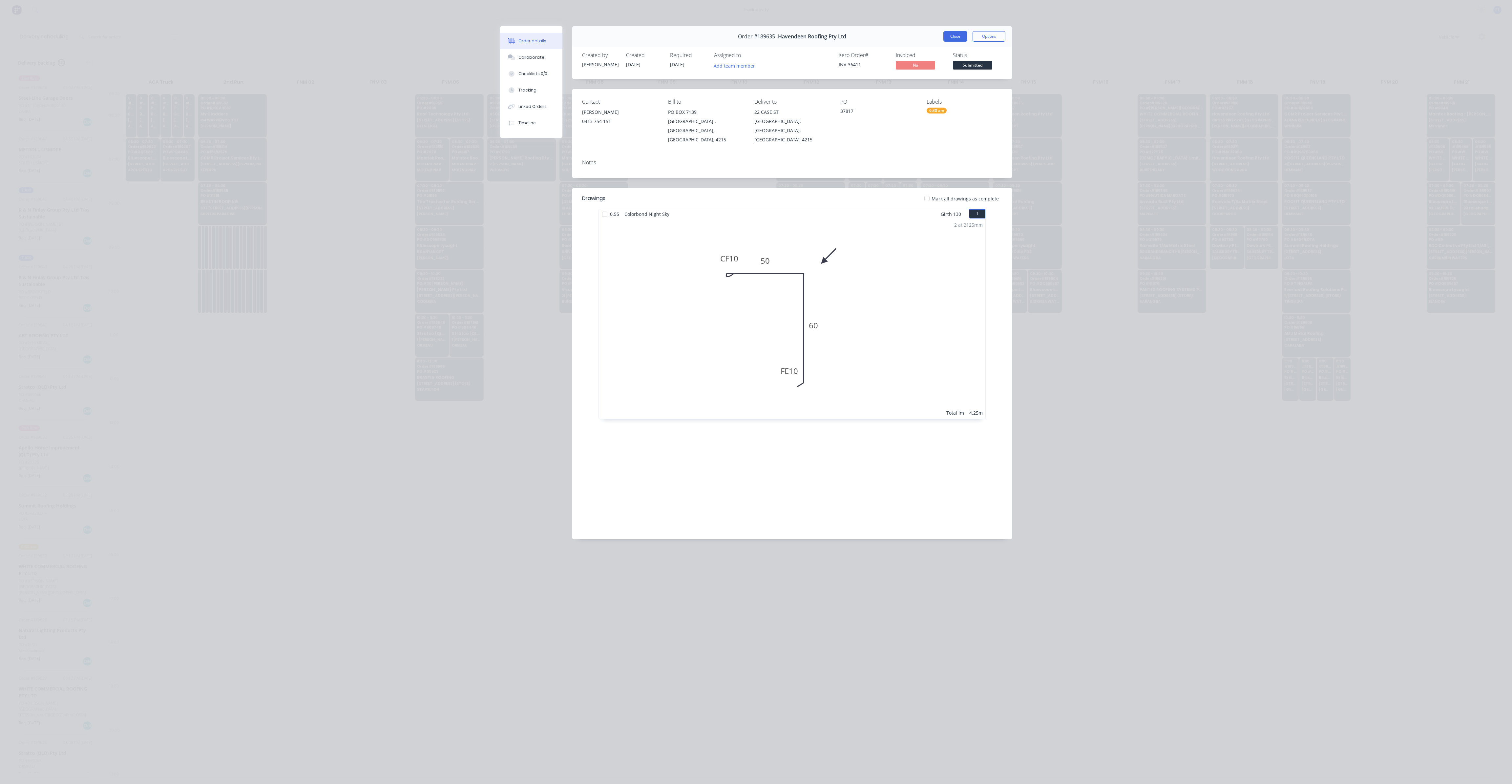
click at [951, 36] on button "Close" at bounding box center [955, 36] width 24 height 11
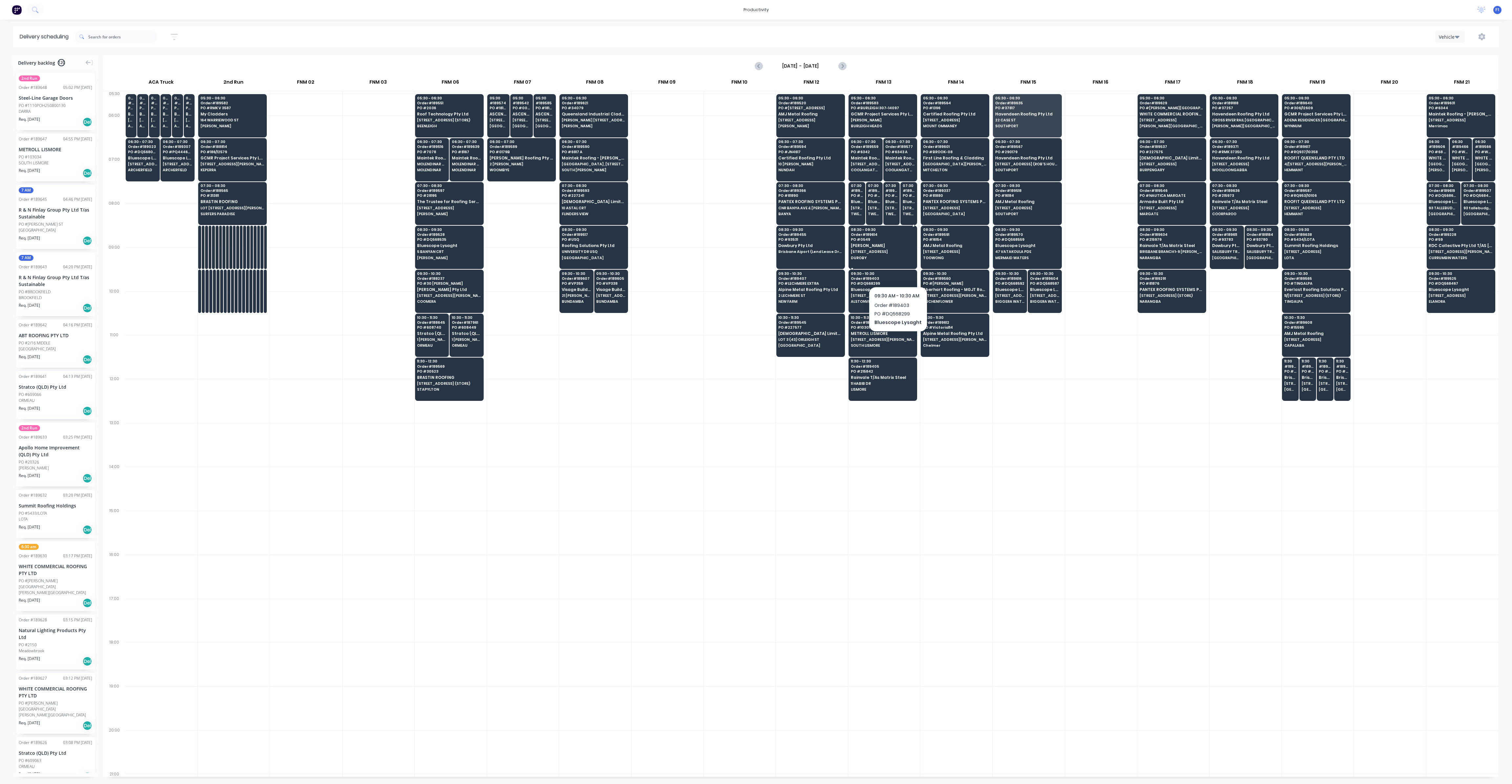
click at [889, 239] on span "PO # 0549" at bounding box center [883, 239] width 63 height 4
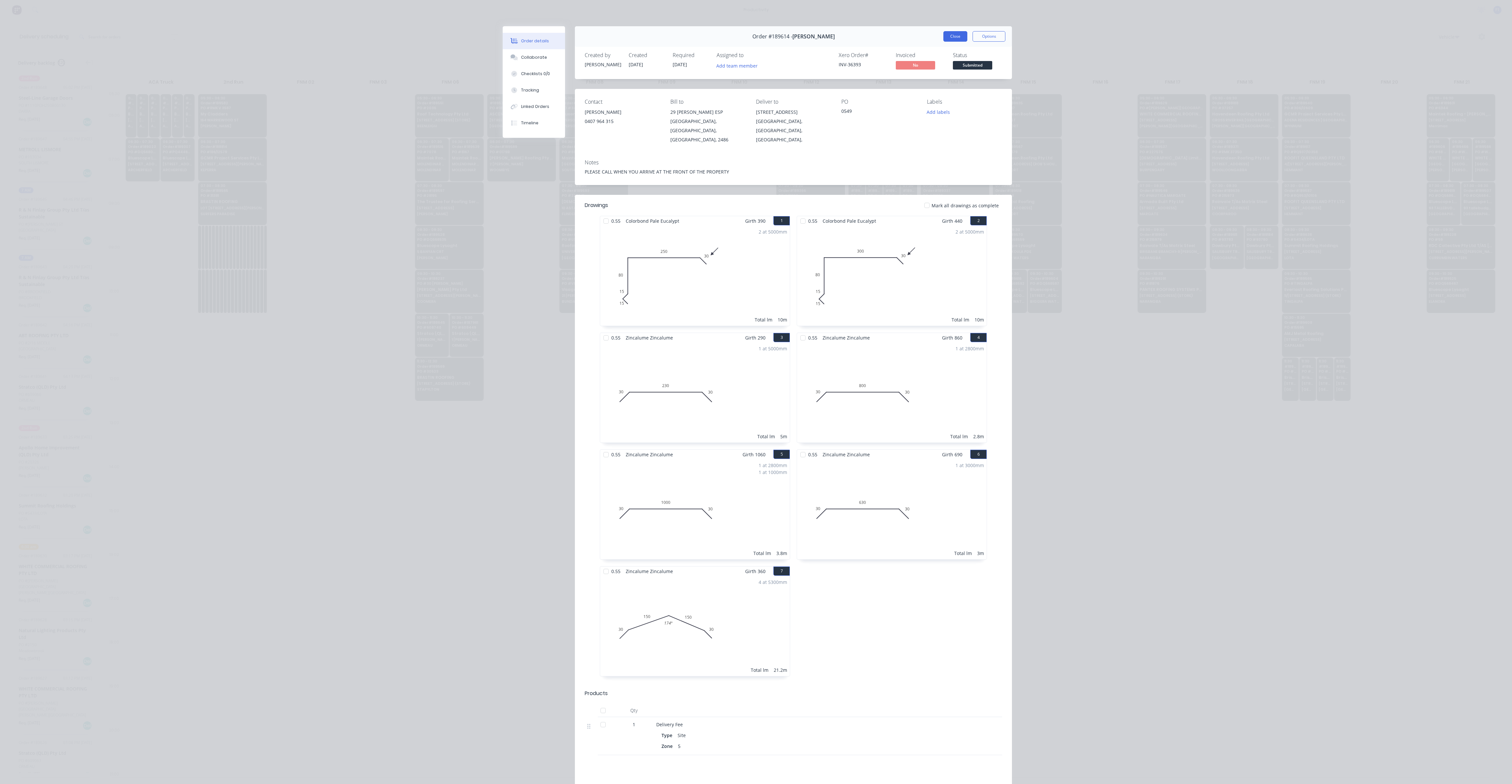
click at [954, 39] on button "Close" at bounding box center [955, 36] width 24 height 11
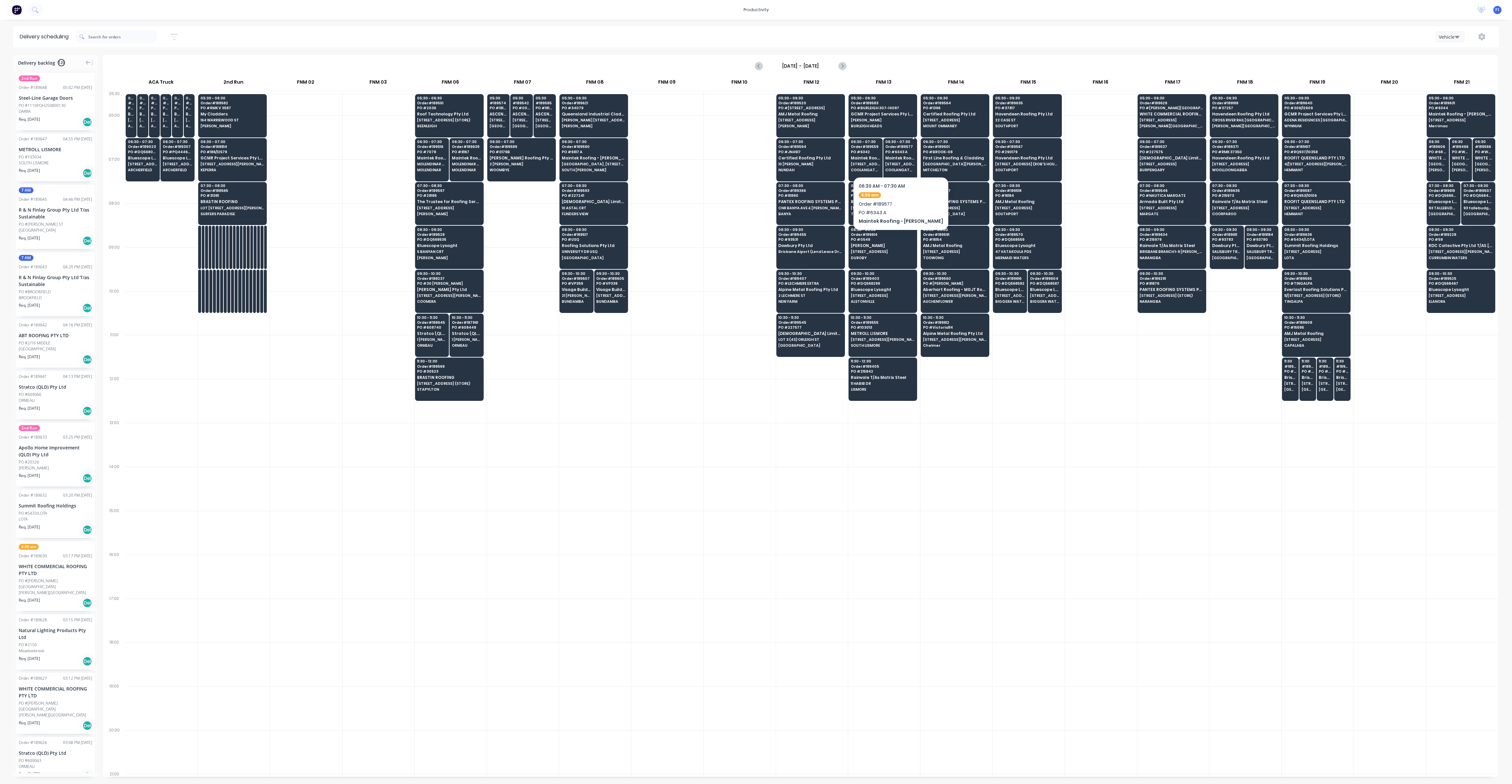
click at [893, 151] on span "PO # 6343 A" at bounding box center [900, 151] width 29 height 4
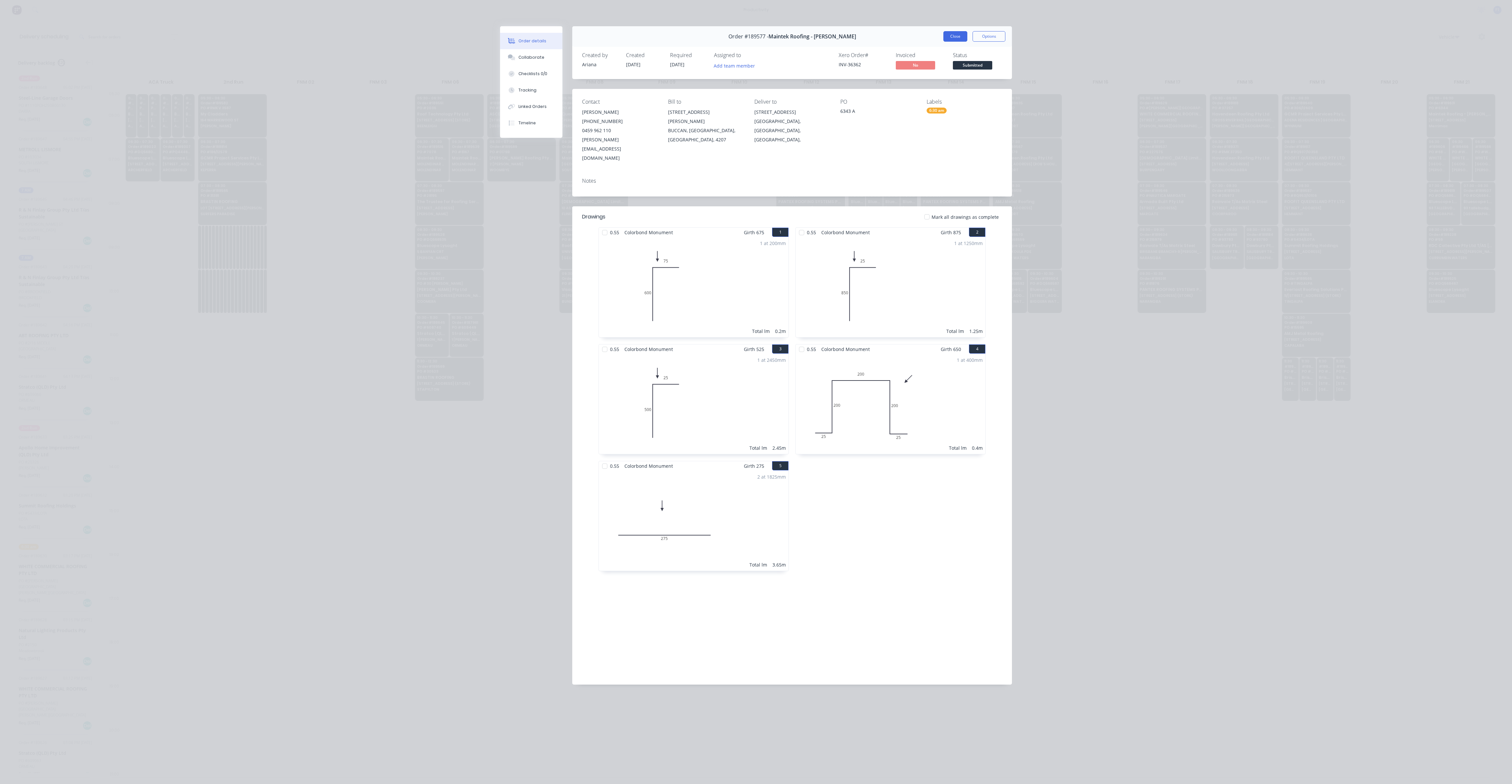
click at [950, 39] on button "Close" at bounding box center [955, 36] width 24 height 11
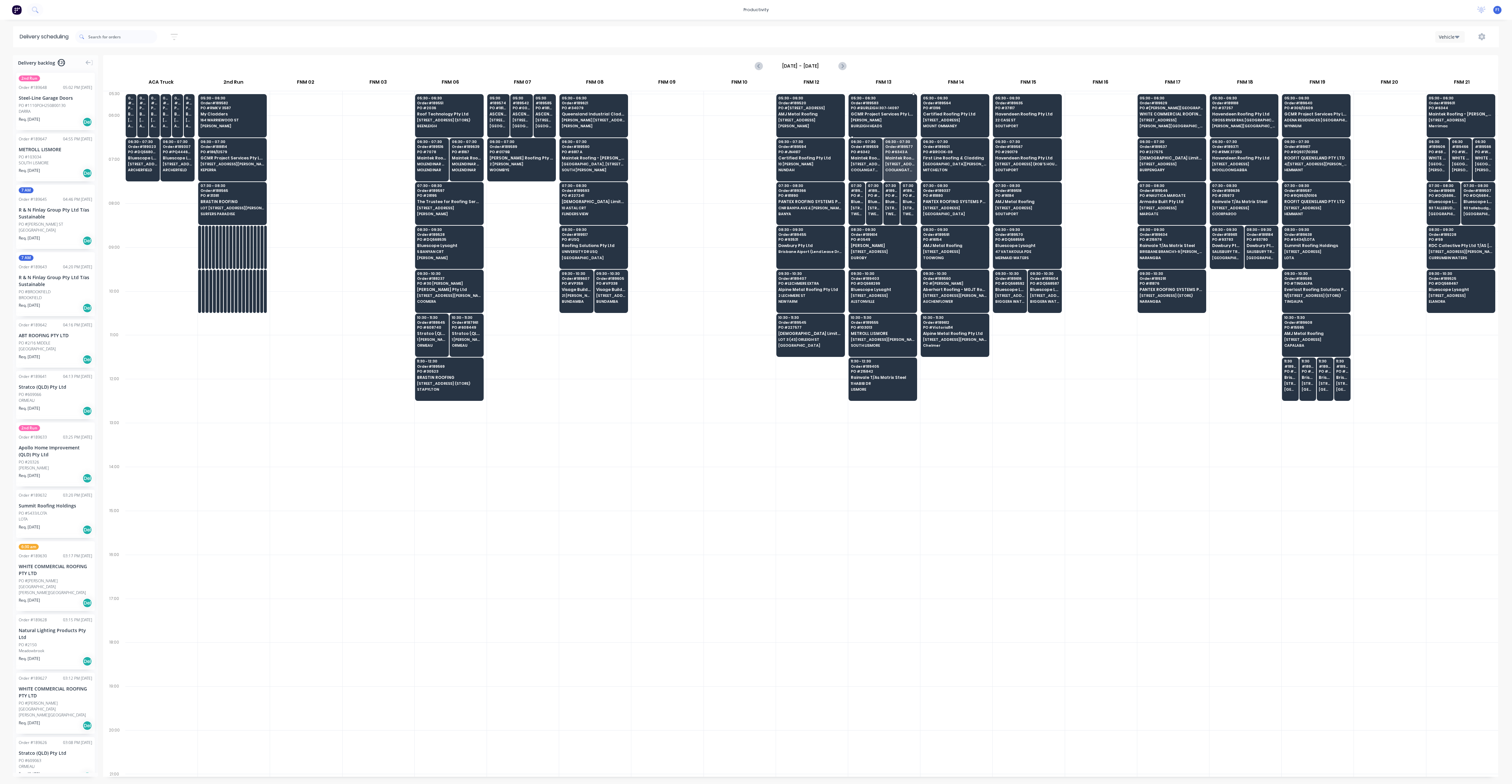
click at [902, 120] on span "[PERSON_NAME]" at bounding box center [883, 120] width 63 height 4
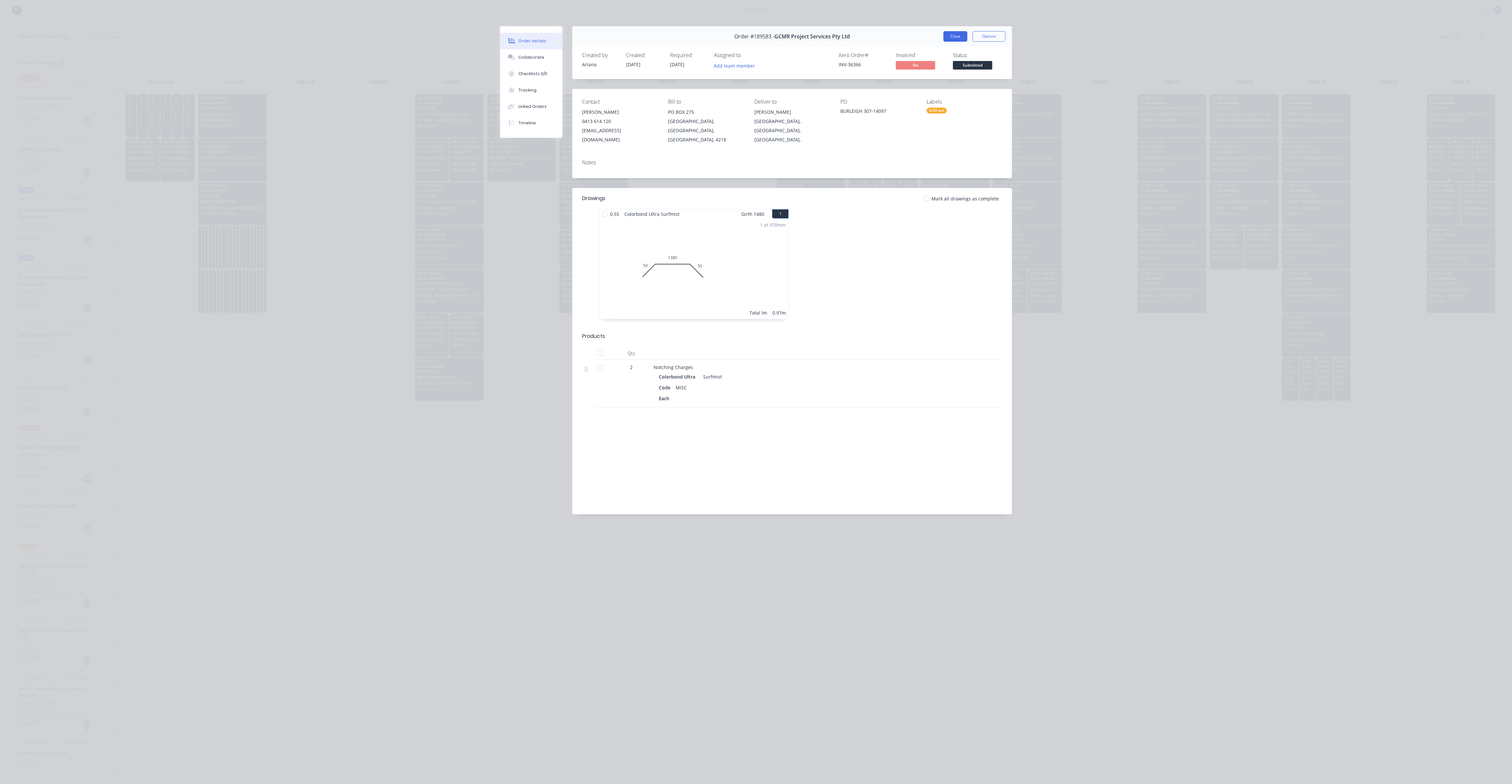
click at [953, 38] on button "Close" at bounding box center [955, 36] width 24 height 11
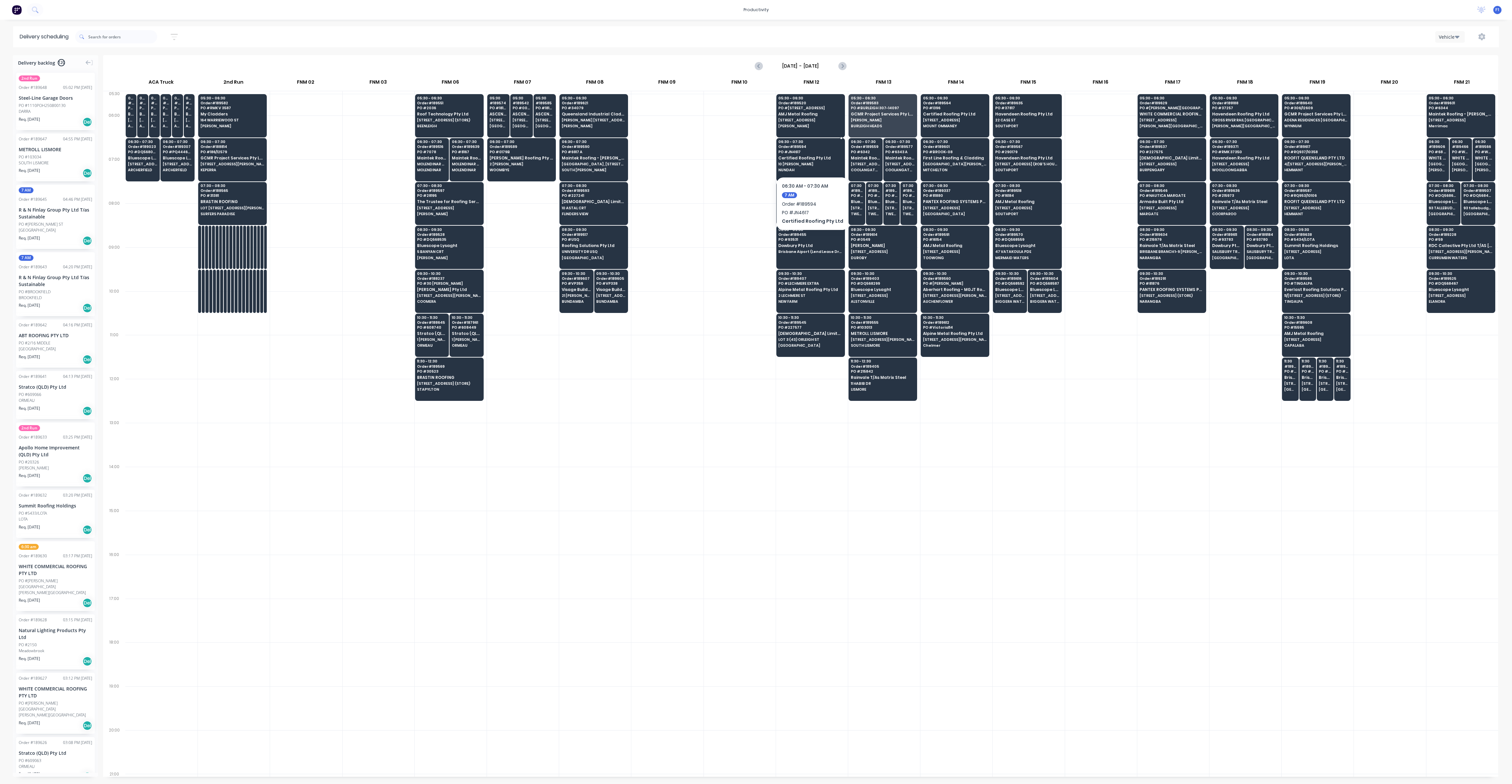
click at [814, 148] on div "06:30 - 07:30 Order # 189594 PO # JN4617 Certified Roofing Pty Ltd [STREET_ADDR…" at bounding box center [811, 156] width 68 height 37
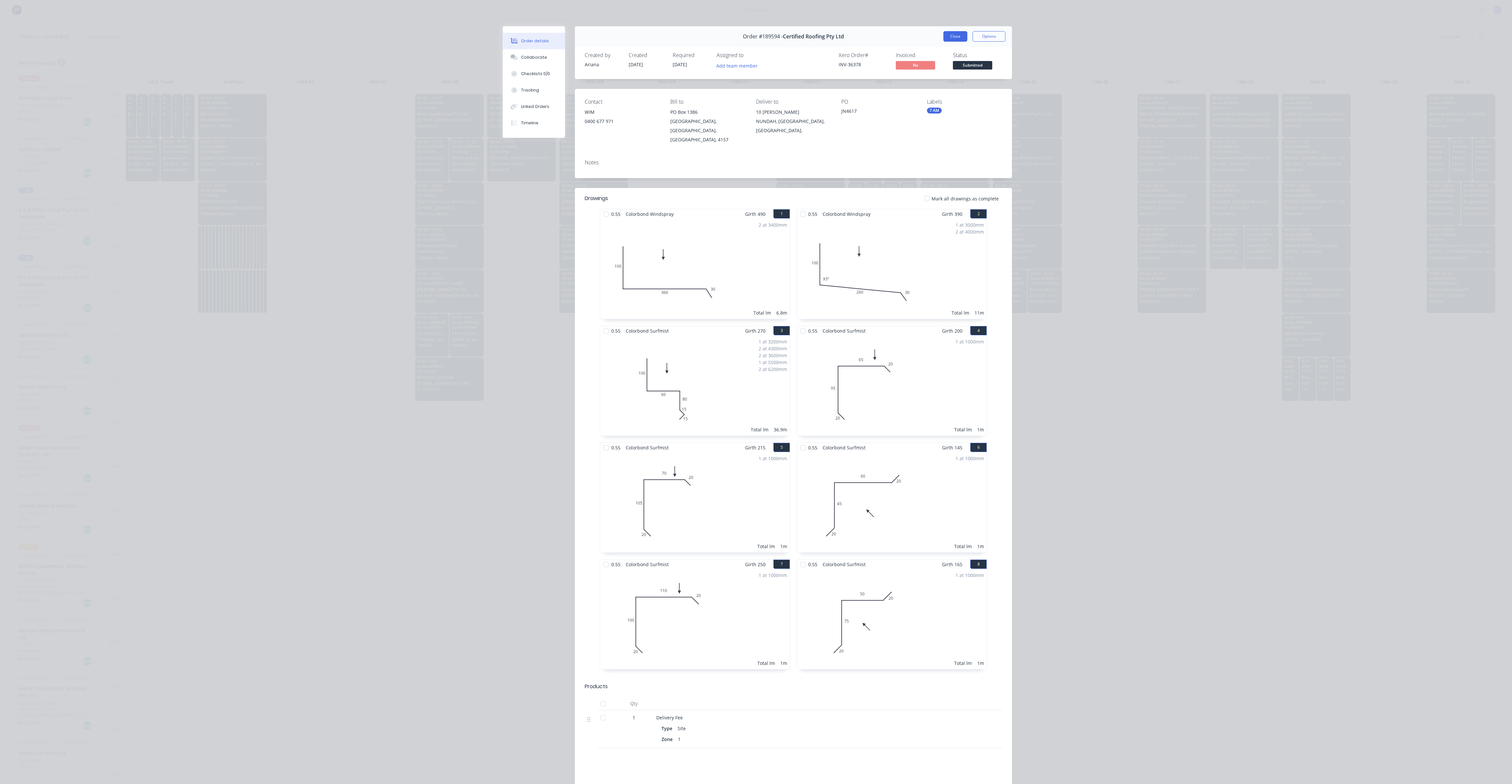
click at [952, 33] on button "Close" at bounding box center [955, 36] width 24 height 11
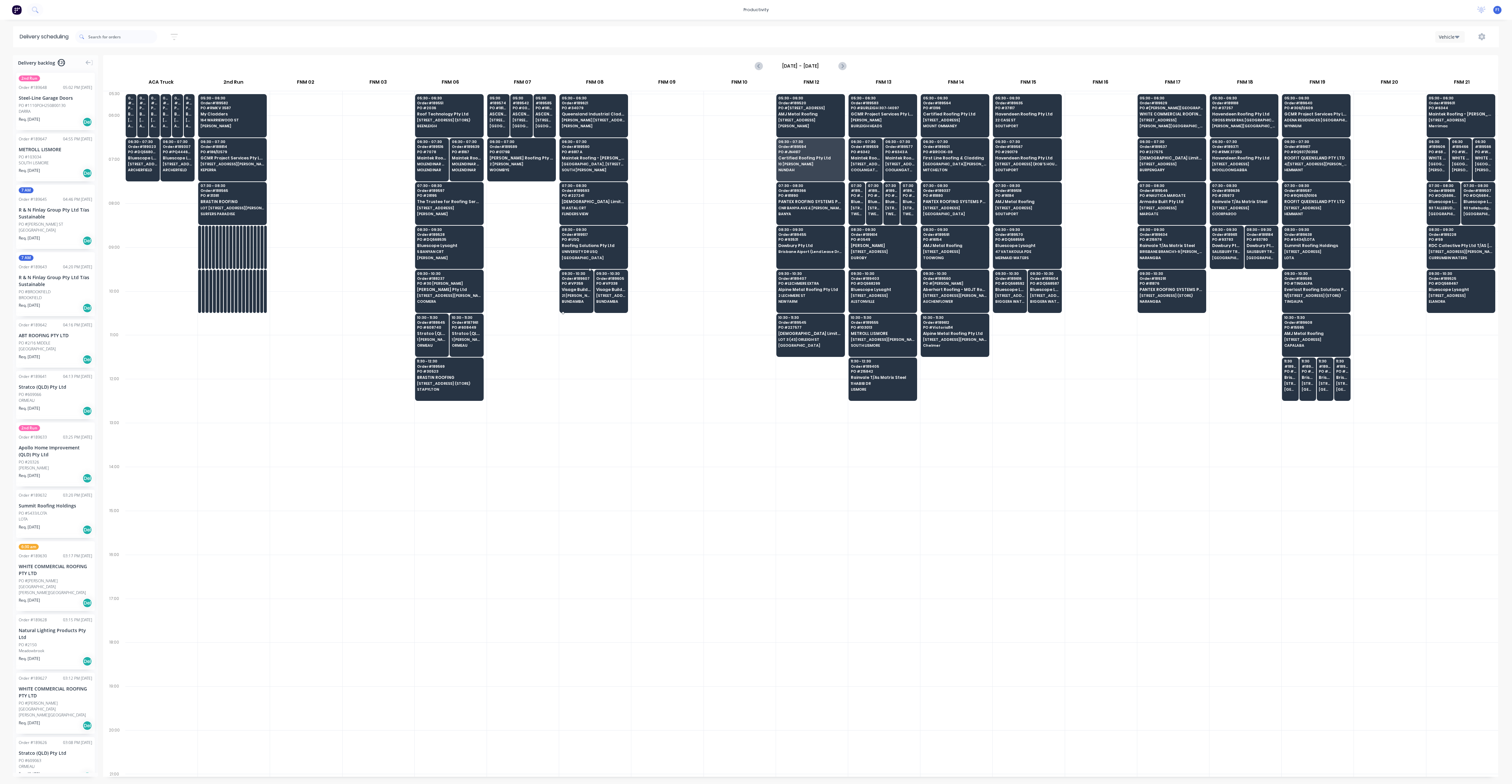
click at [588, 276] on span "Order # 189607" at bounding box center [576, 278] width 29 height 4
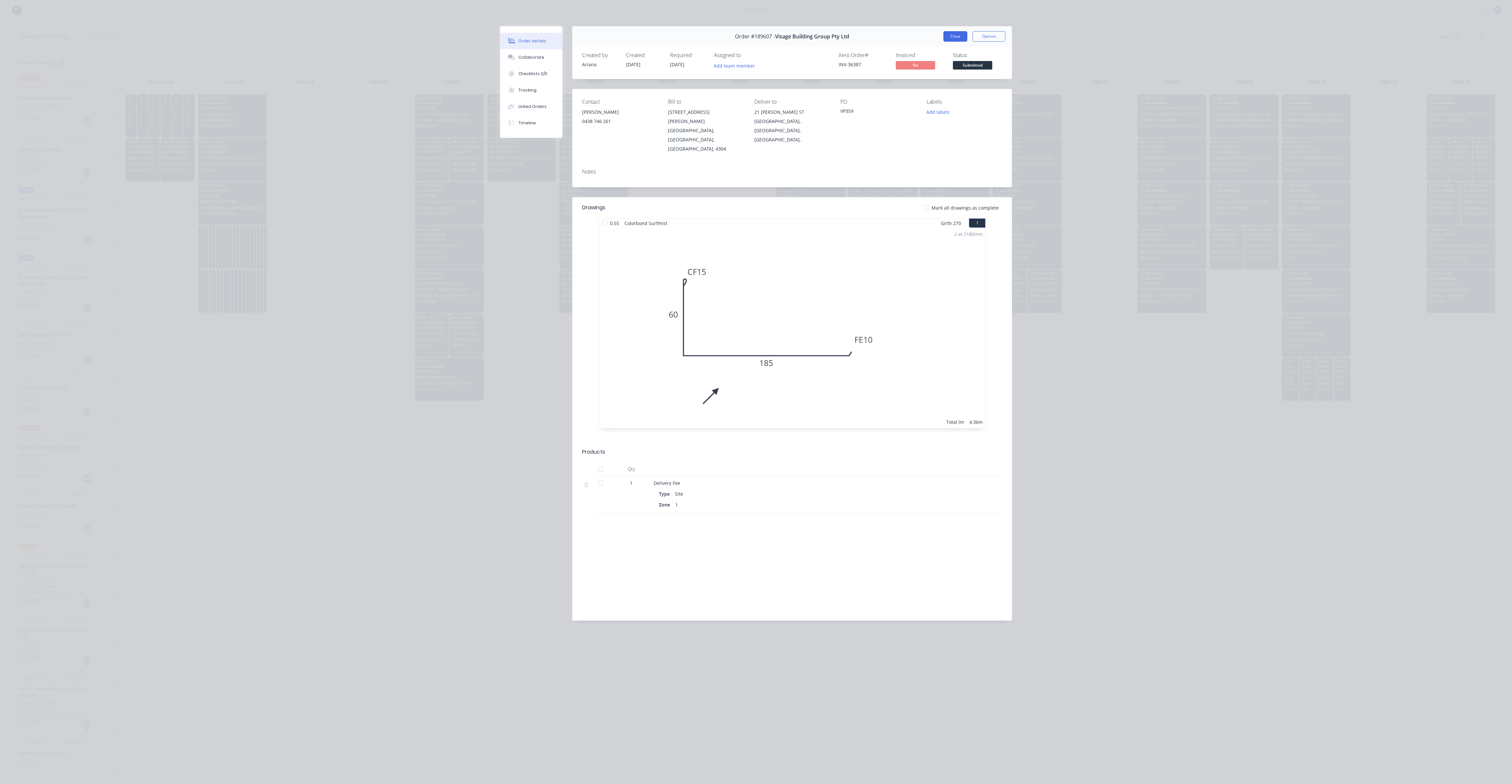
click at [949, 34] on button "Close" at bounding box center [955, 36] width 24 height 11
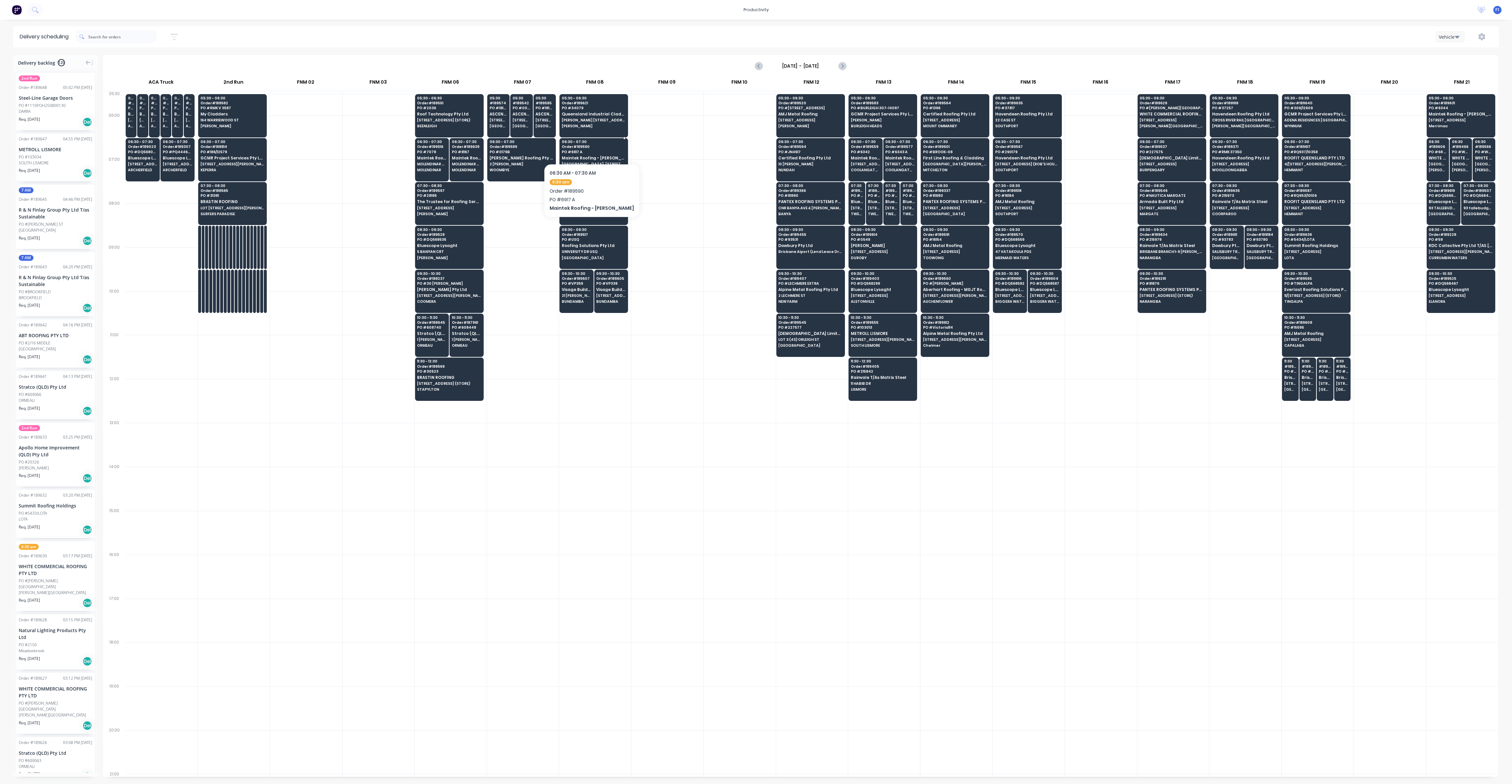
click at [590, 144] on div "06:30 - 07:30 Order # 189590 PO # 6917 A Maintek Roofing - [PERSON_NAME][GEOGRA…" at bounding box center [594, 156] width 68 height 37
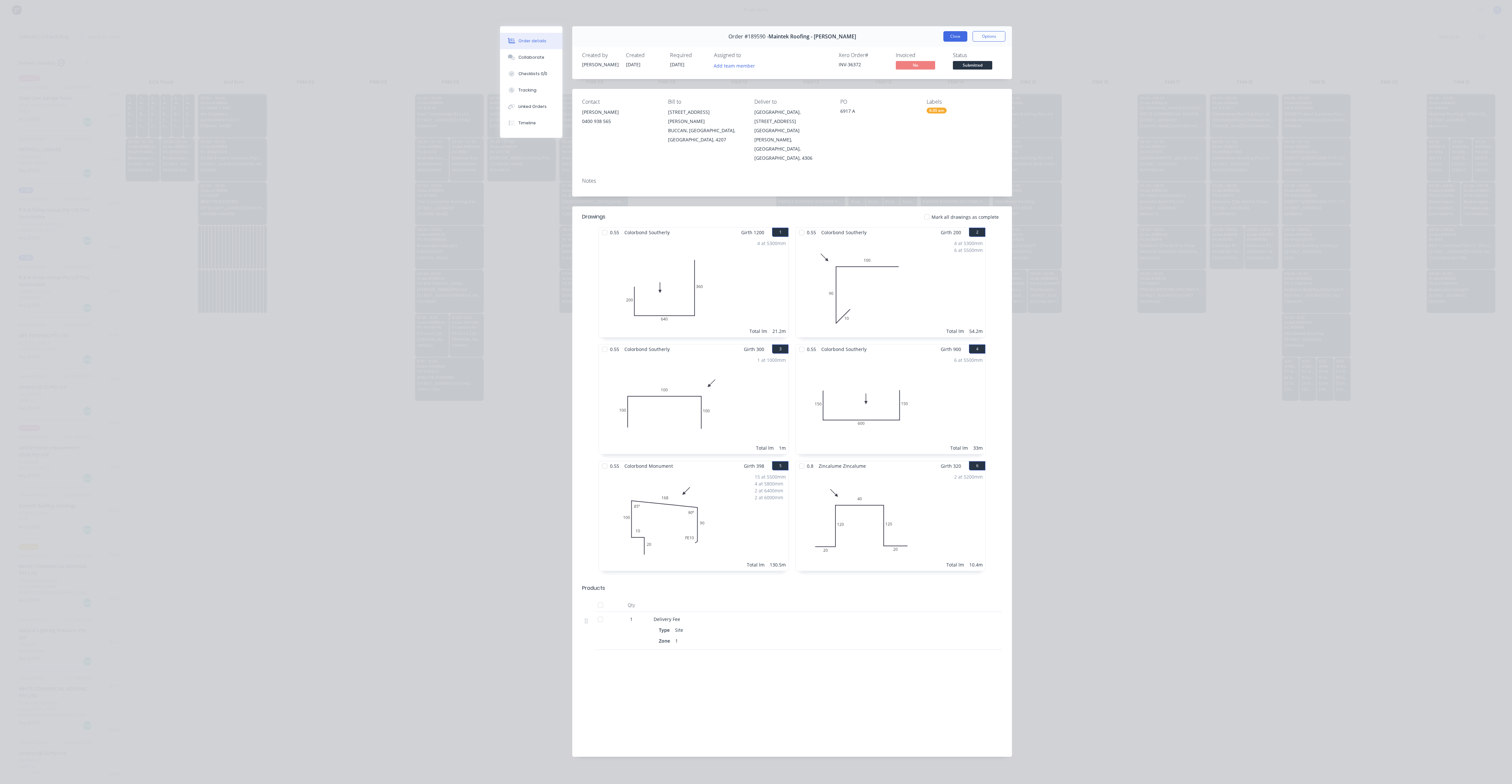
click at [951, 34] on button "Close" at bounding box center [955, 36] width 24 height 11
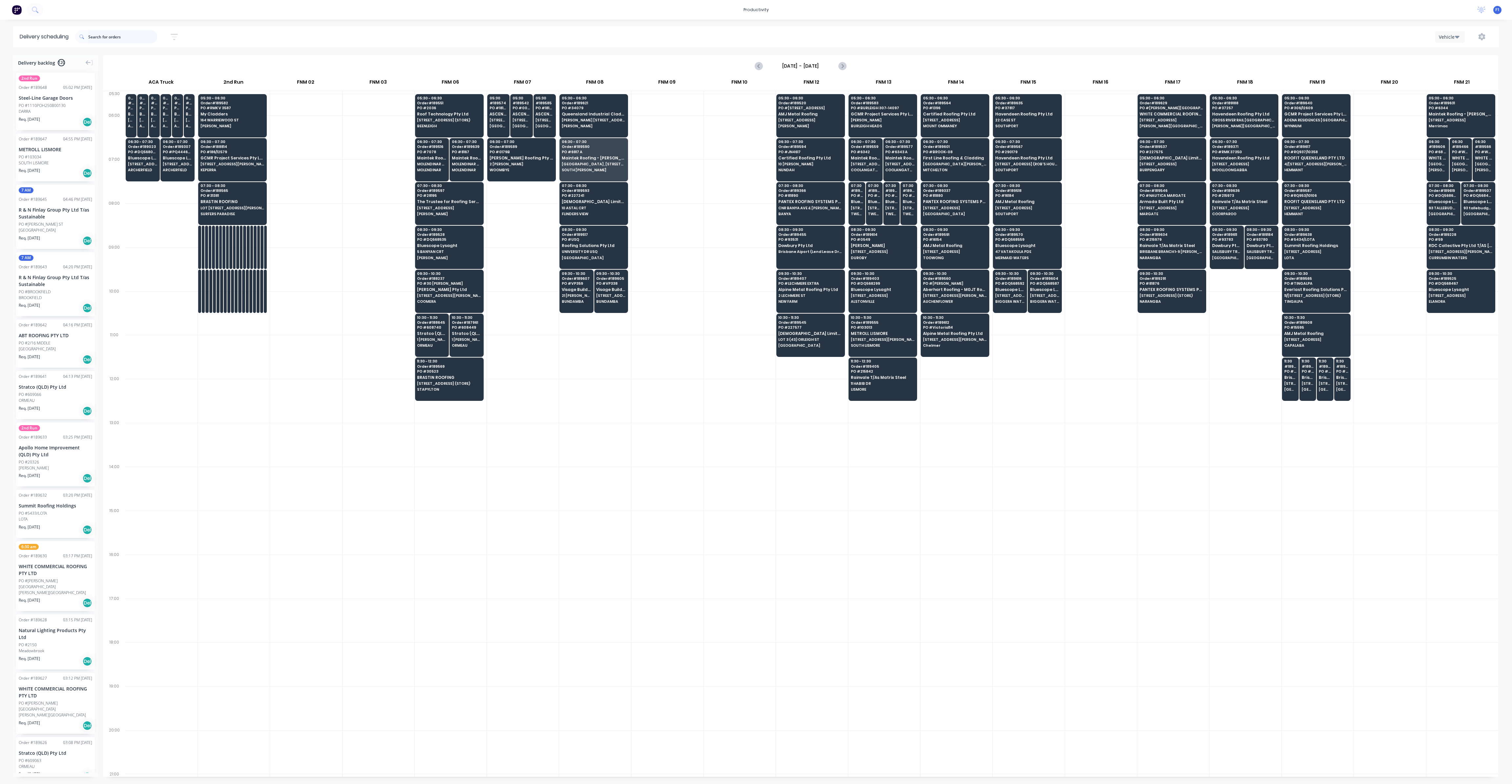
click at [113, 33] on input "text" at bounding box center [122, 36] width 69 height 13
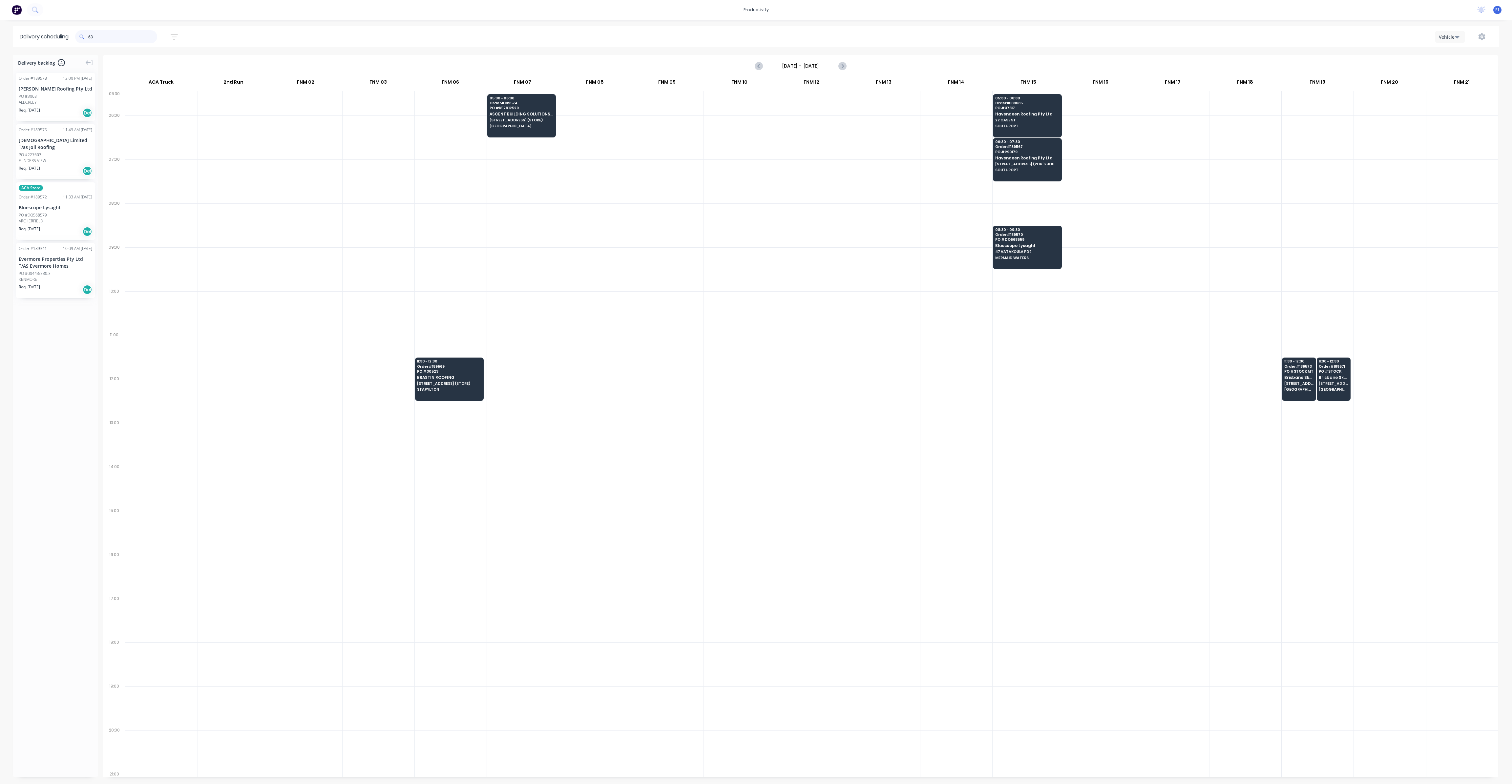
type input "6"
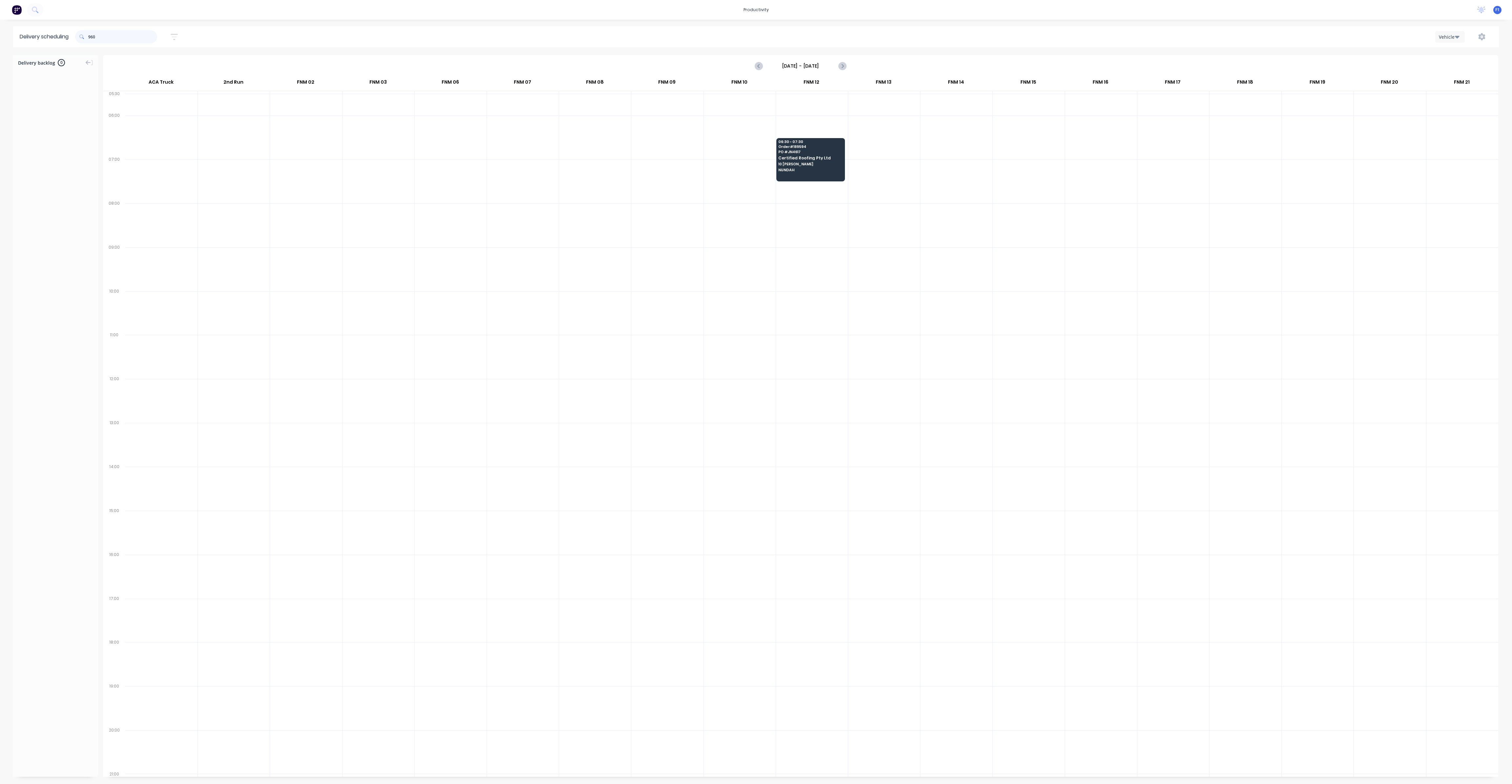
type input "9607"
